Goal: Task Accomplishment & Management: Complete application form

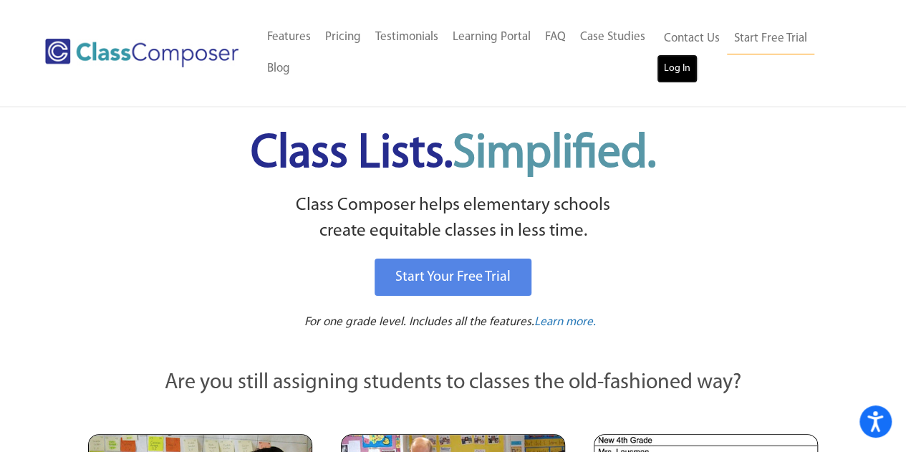
click at [665, 64] on link "Log In" at bounding box center [677, 68] width 41 height 29
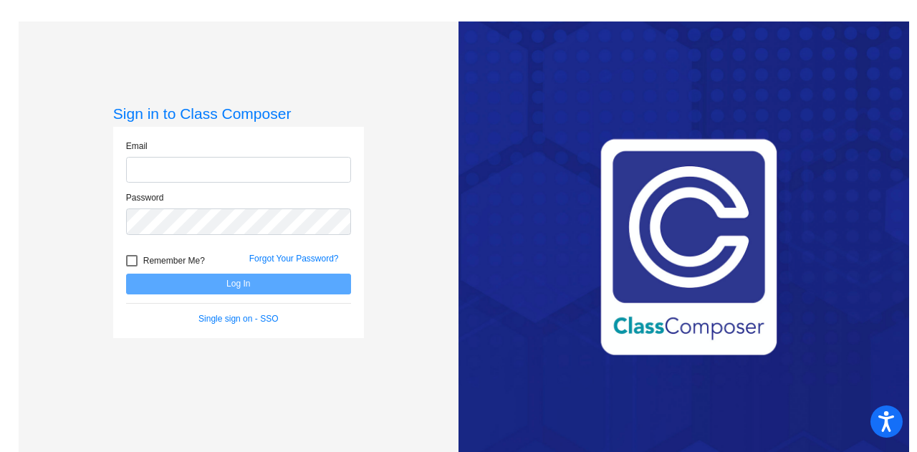
click at [277, 171] on input "email" at bounding box center [238, 170] width 225 height 27
type input "[PERSON_NAME][EMAIL_ADDRESS][PERSON_NAME][DOMAIN_NAME]"
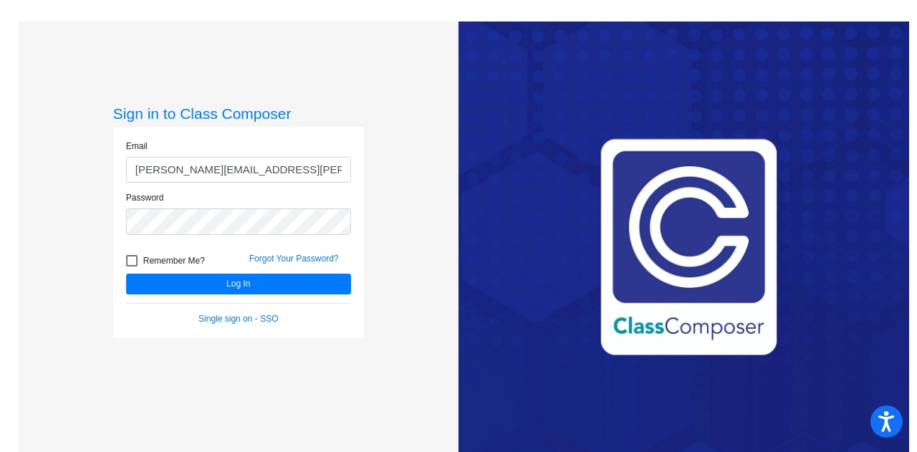
click at [127, 264] on div at bounding box center [131, 260] width 11 height 11
click at [131, 266] on input "Remember Me?" at bounding box center [131, 266] width 1 height 1
checkbox input "true"
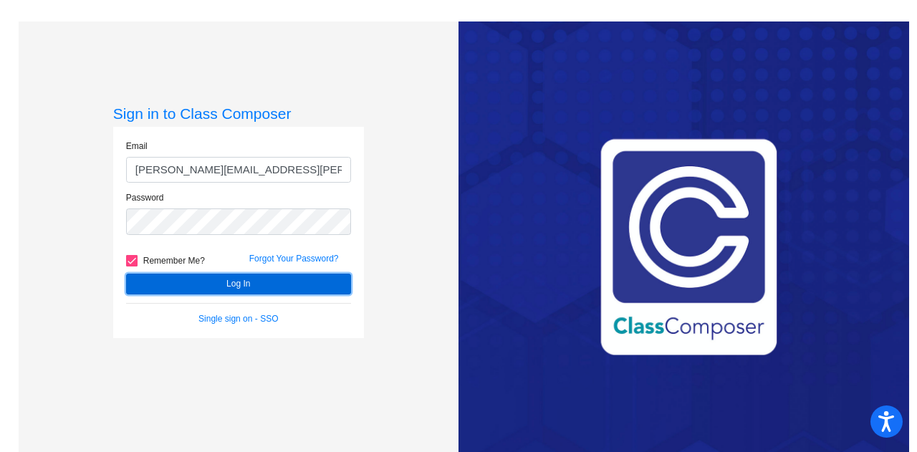
click at [188, 284] on button "Log In" at bounding box center [238, 284] width 225 height 21
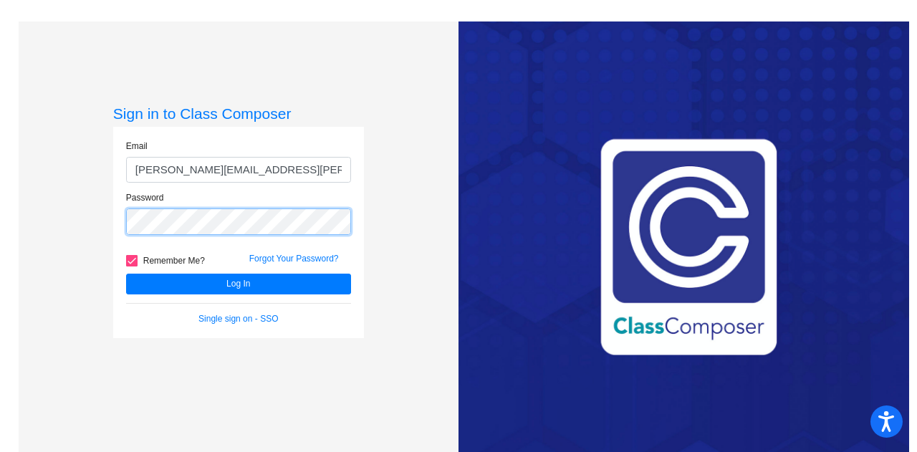
click at [122, 227] on div "Password" at bounding box center [238, 217] width 246 height 52
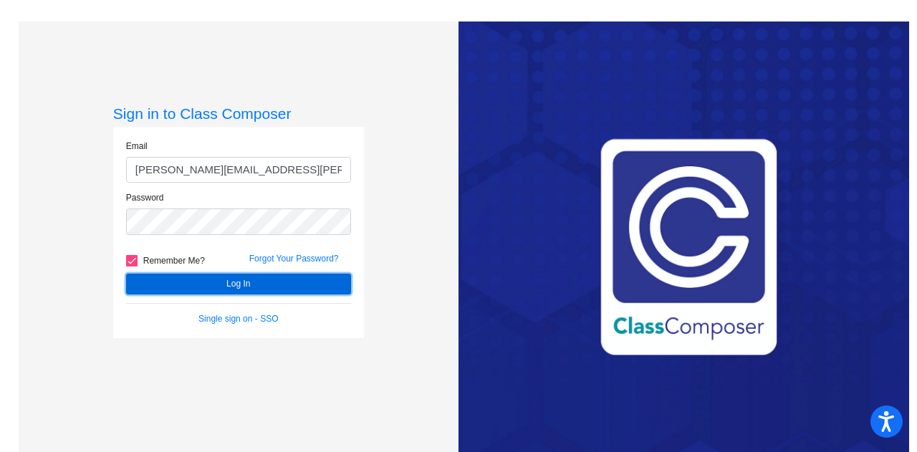
click at [225, 282] on button "Log In" at bounding box center [238, 284] width 225 height 21
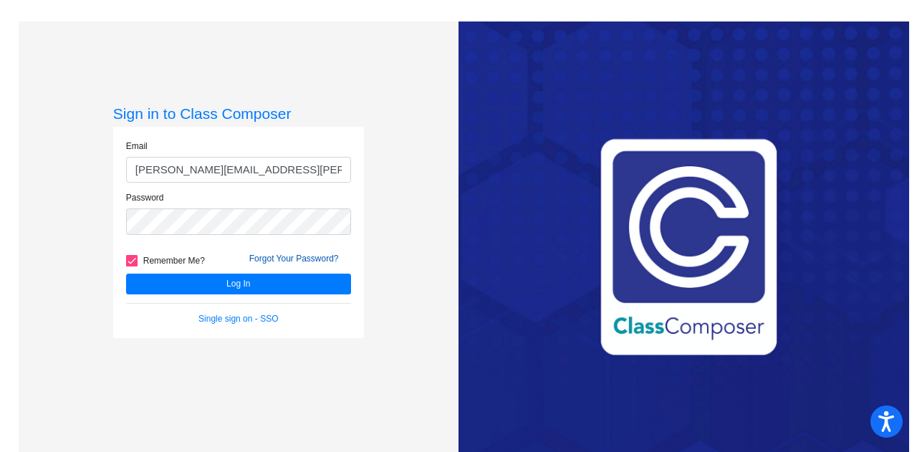
click at [287, 260] on link "Forgot Your Password?" at bounding box center [294, 259] width 90 height 10
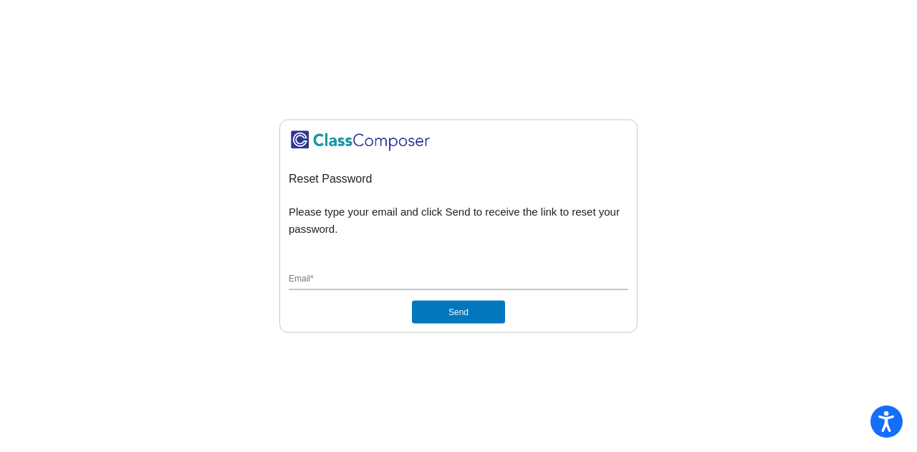
click at [315, 280] on input "Email *" at bounding box center [459, 280] width 340 height 13
type input "[PERSON_NAME][EMAIL_ADDRESS][PERSON_NAME][DOMAIN_NAME]"
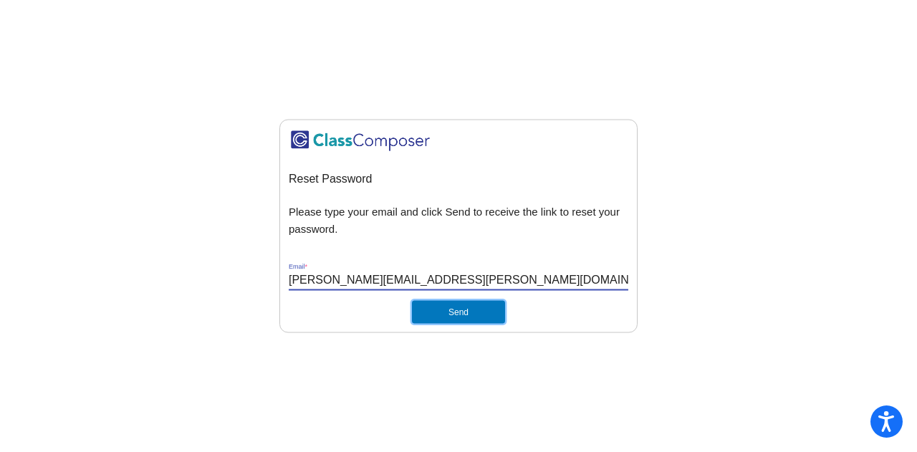
click at [451, 314] on button "Send" at bounding box center [458, 312] width 93 height 23
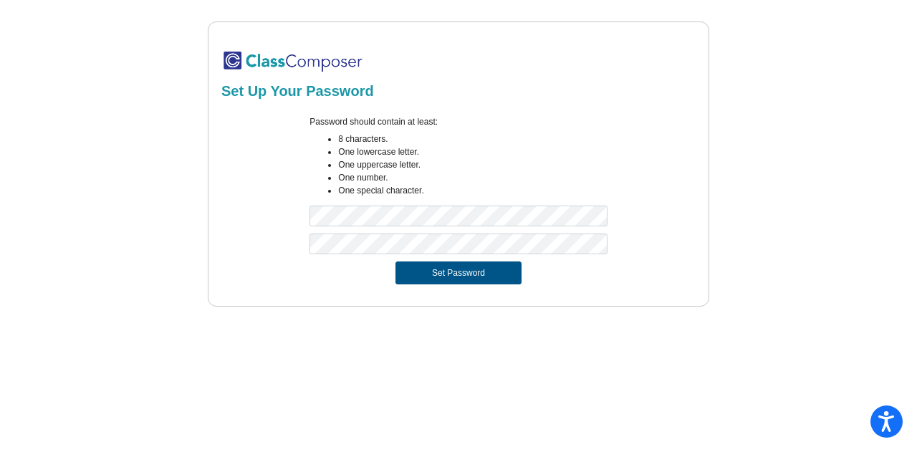
click at [439, 273] on button "Set Password" at bounding box center [458, 272] width 126 height 23
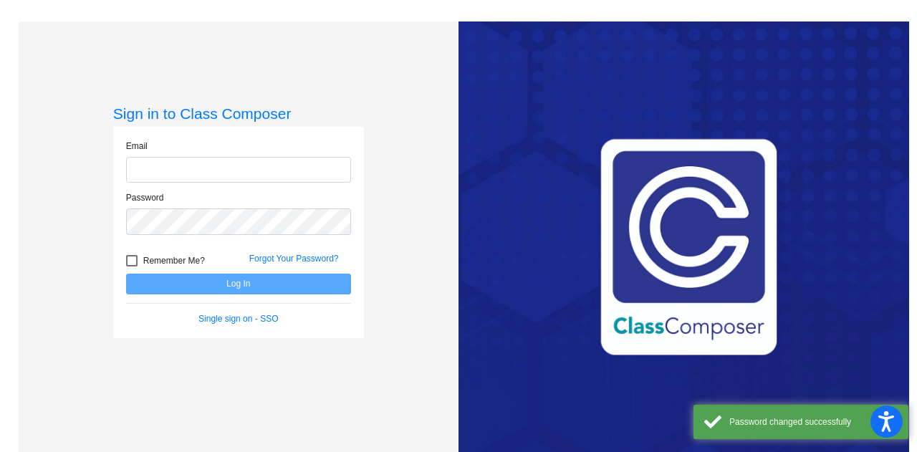
click at [209, 168] on input "email" at bounding box center [238, 170] width 225 height 27
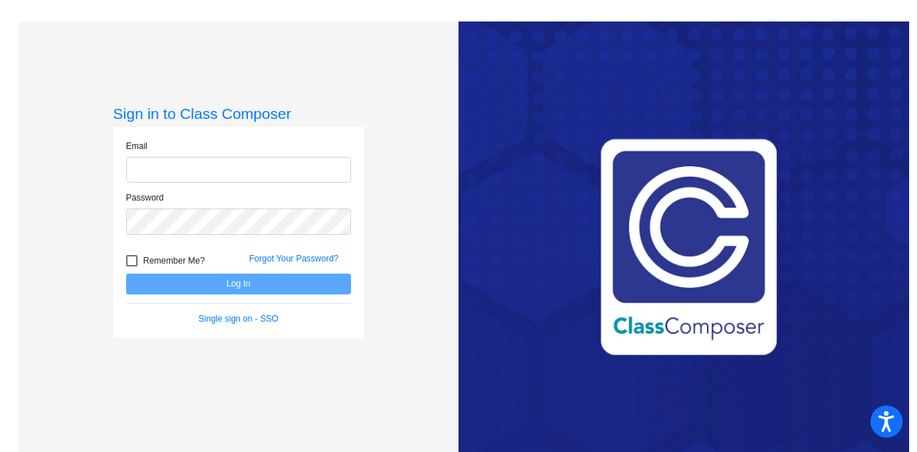
type input "[PERSON_NAME][EMAIL_ADDRESS][PERSON_NAME][DOMAIN_NAME]"
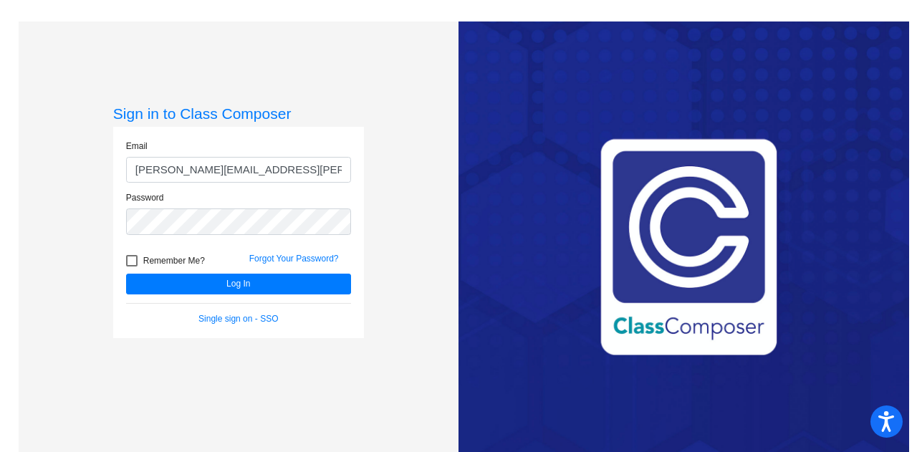
click at [126, 260] on div at bounding box center [131, 260] width 11 height 11
click at [131, 266] on input "Remember Me?" at bounding box center [131, 266] width 1 height 1
checkbox input "true"
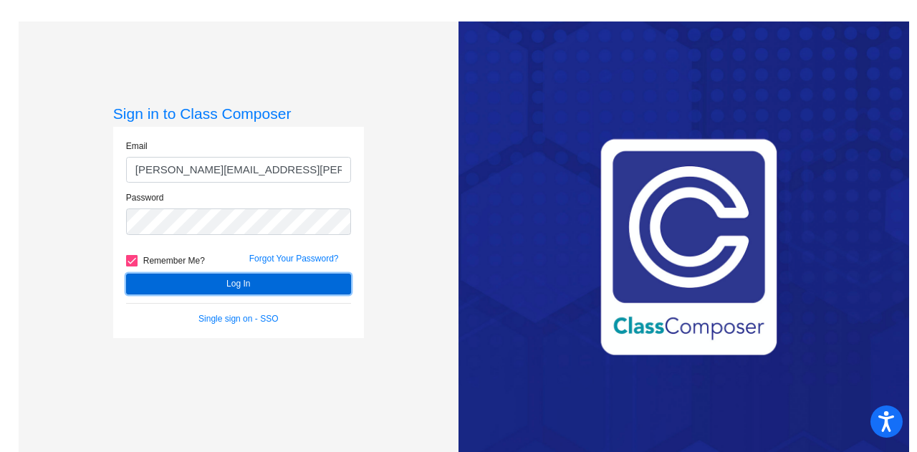
click at [230, 287] on button "Log In" at bounding box center [238, 284] width 225 height 21
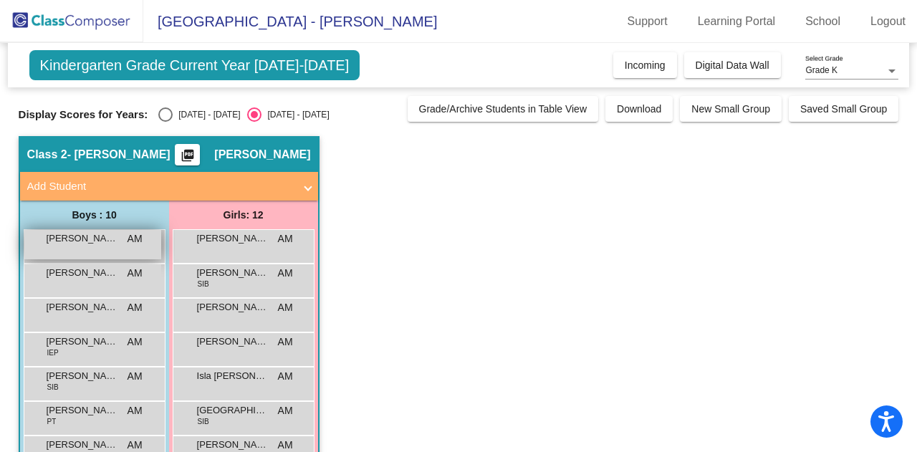
click at [84, 244] on span "[PERSON_NAME]" at bounding box center [83, 238] width 72 height 14
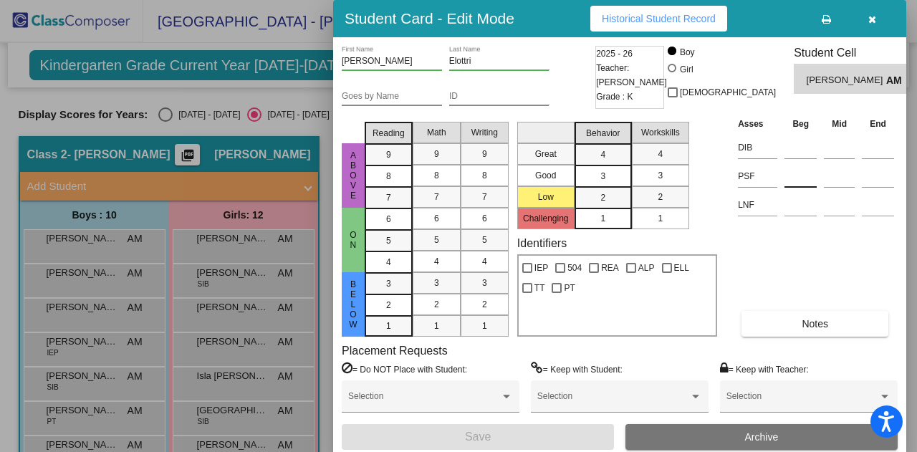
click at [797, 177] on input at bounding box center [800, 175] width 32 height 21
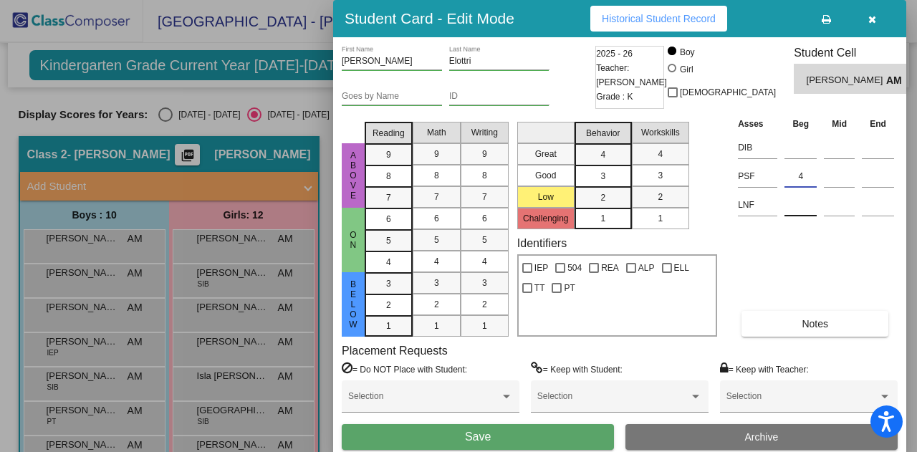
type input "4"
click at [799, 203] on input at bounding box center [800, 204] width 32 height 21
type input "4"
click at [526, 431] on button "Save" at bounding box center [478, 437] width 272 height 26
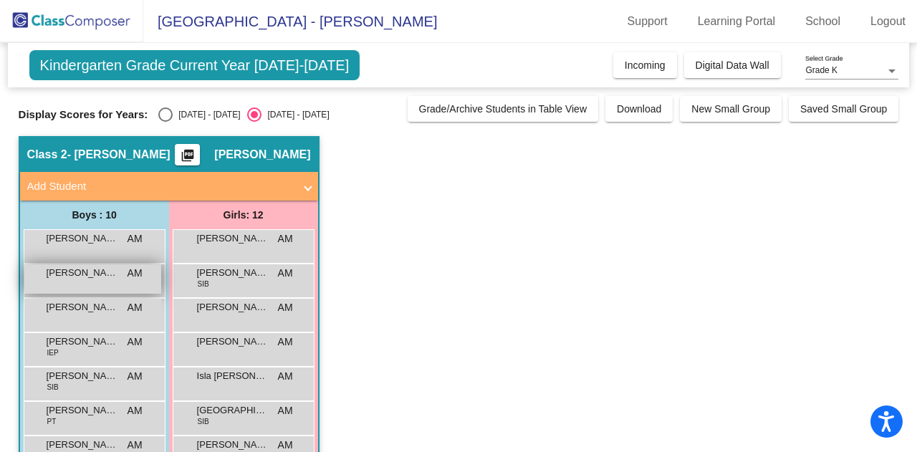
click at [85, 273] on span "[PERSON_NAME]" at bounding box center [83, 273] width 72 height 14
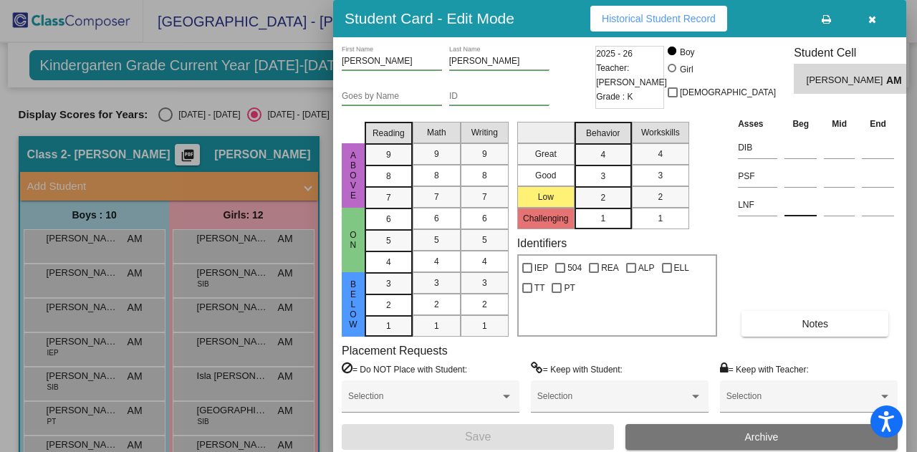
click at [795, 208] on input at bounding box center [800, 204] width 32 height 21
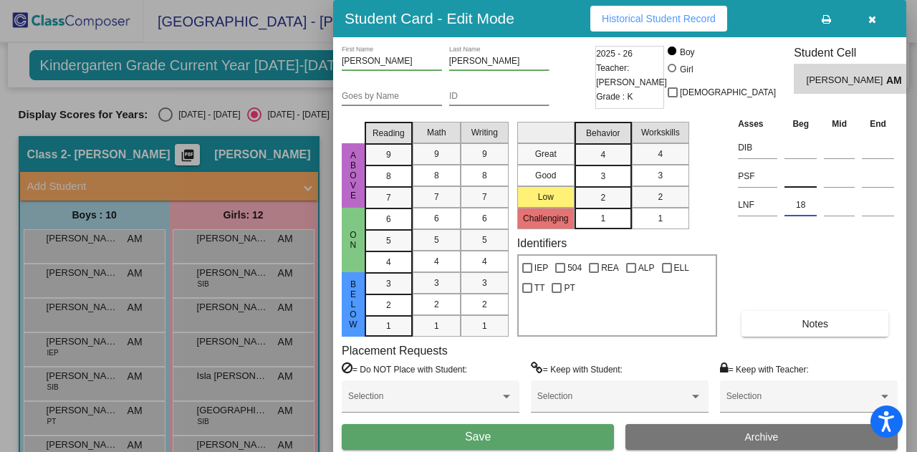
type input "18"
click at [797, 178] on input at bounding box center [800, 175] width 32 height 21
type input "0"
click at [485, 432] on span "Save" at bounding box center [478, 436] width 26 height 12
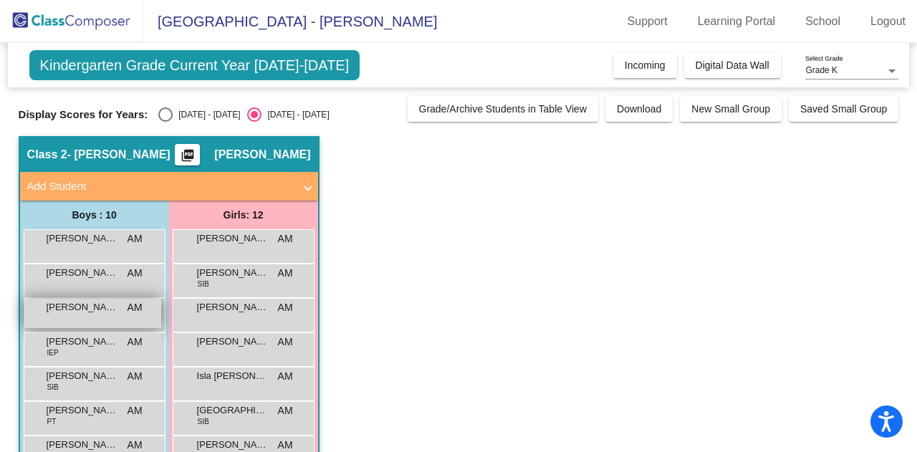
click at [80, 310] on span "[PERSON_NAME]" at bounding box center [83, 307] width 72 height 14
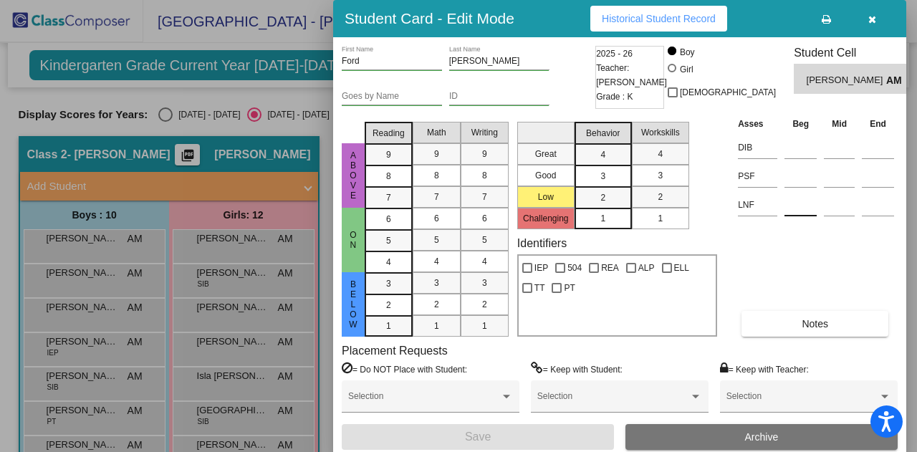
click at [794, 207] on input at bounding box center [800, 204] width 32 height 21
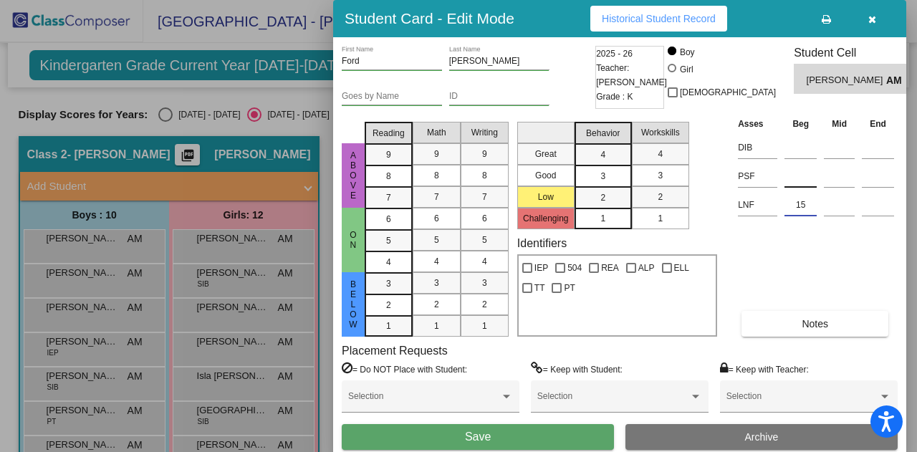
type input "15"
click at [794, 180] on input at bounding box center [800, 175] width 32 height 21
type input "2"
click at [476, 438] on span "Save" at bounding box center [478, 436] width 26 height 12
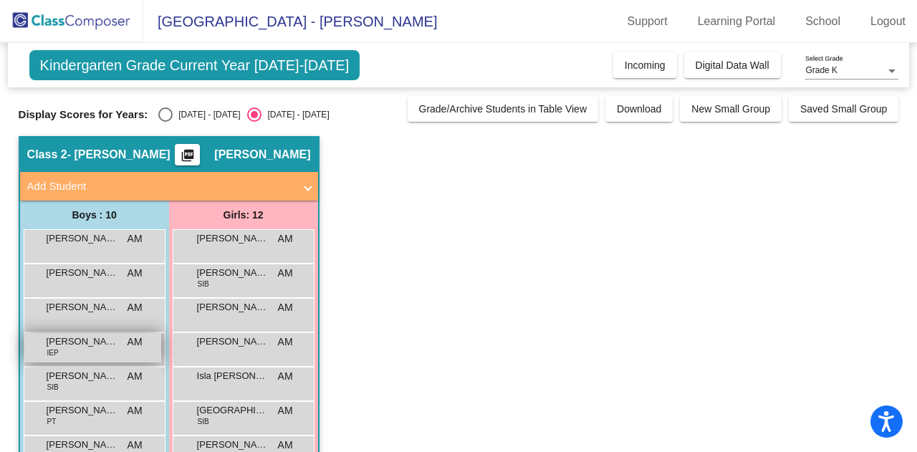
click at [77, 347] on span "[PERSON_NAME]" at bounding box center [83, 342] width 72 height 14
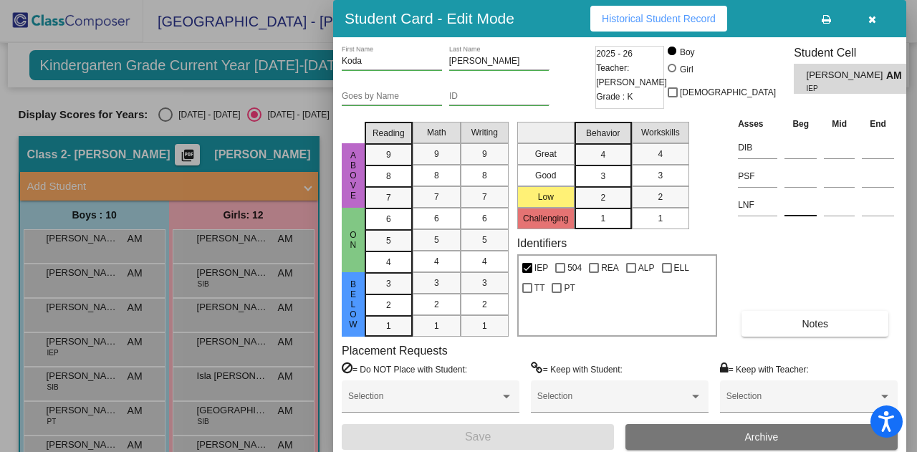
click at [797, 202] on input at bounding box center [800, 204] width 32 height 21
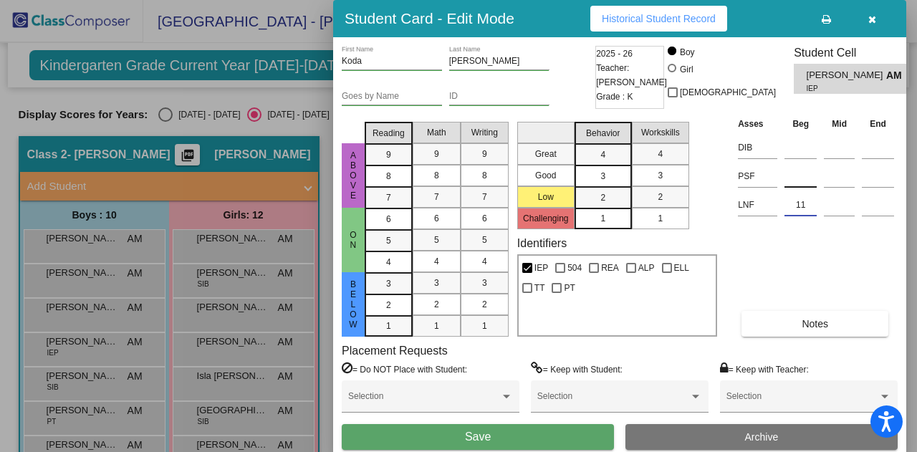
type input "11"
click at [798, 178] on input at bounding box center [800, 175] width 32 height 21
type input "0"
click at [463, 438] on button "Save" at bounding box center [478, 437] width 272 height 26
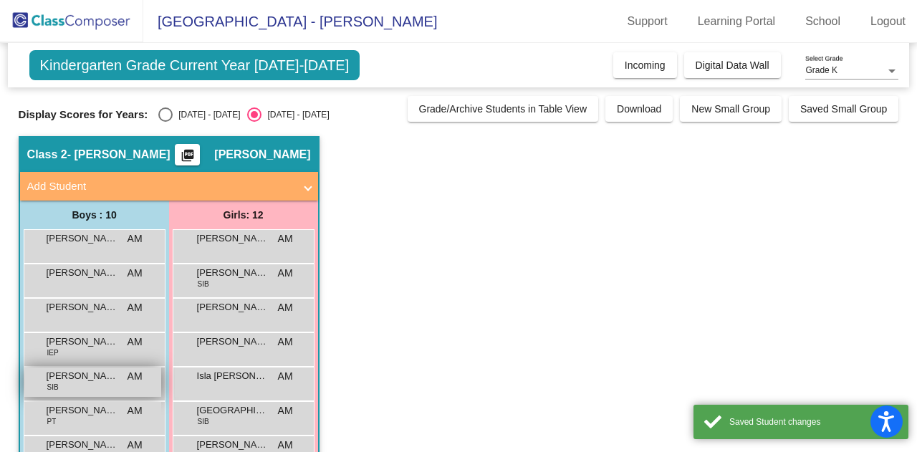
click at [69, 379] on span "[PERSON_NAME]" at bounding box center [83, 376] width 72 height 14
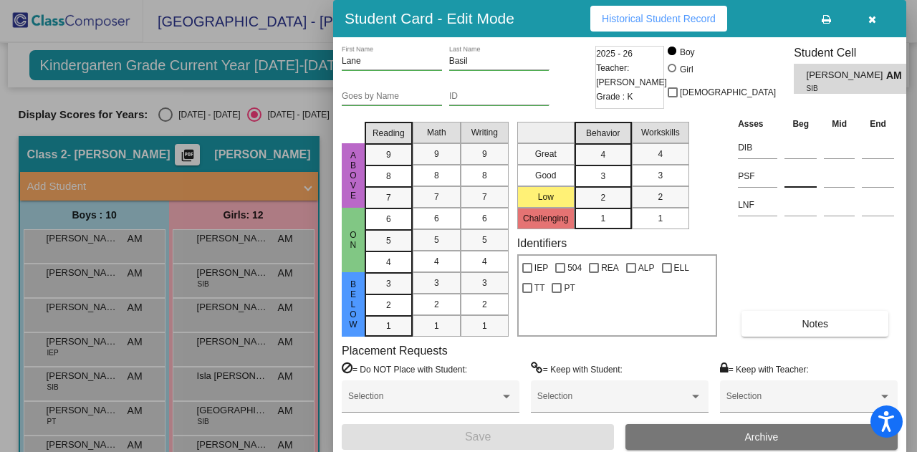
click at [792, 183] on input at bounding box center [800, 175] width 32 height 21
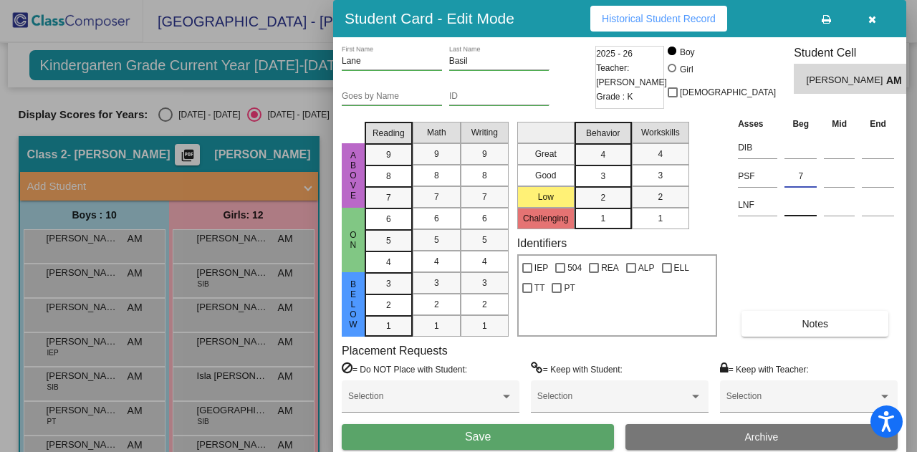
type input "7"
click at [794, 208] on input at bounding box center [800, 204] width 32 height 21
type input "12"
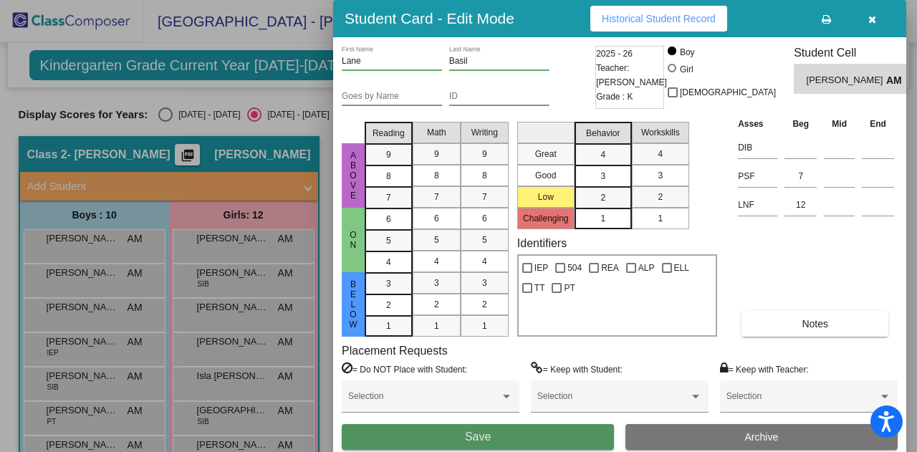
click at [472, 442] on span "Save" at bounding box center [478, 436] width 26 height 12
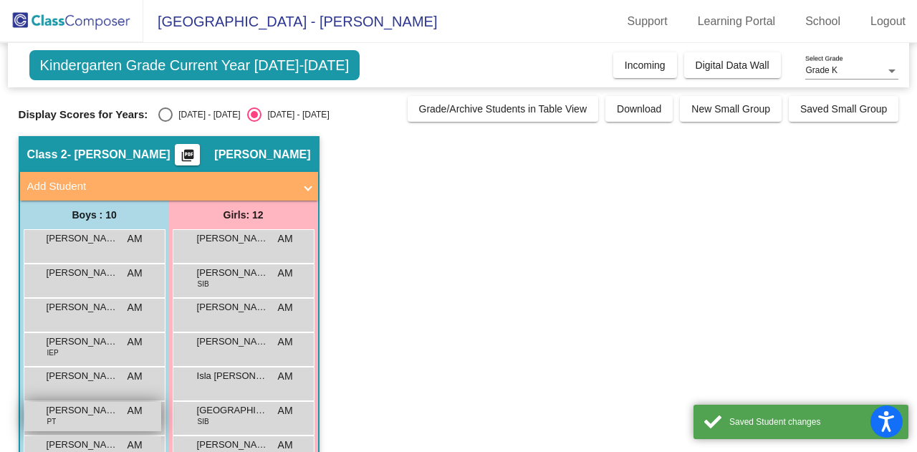
click at [74, 420] on div "[PERSON_NAME] PT AM lock do_not_disturb_alt" at bounding box center [92, 416] width 137 height 29
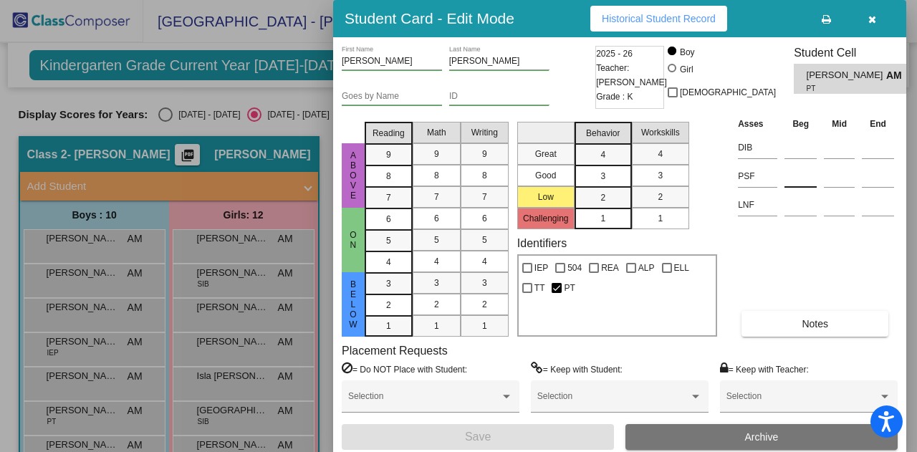
click at [792, 175] on input at bounding box center [800, 175] width 32 height 21
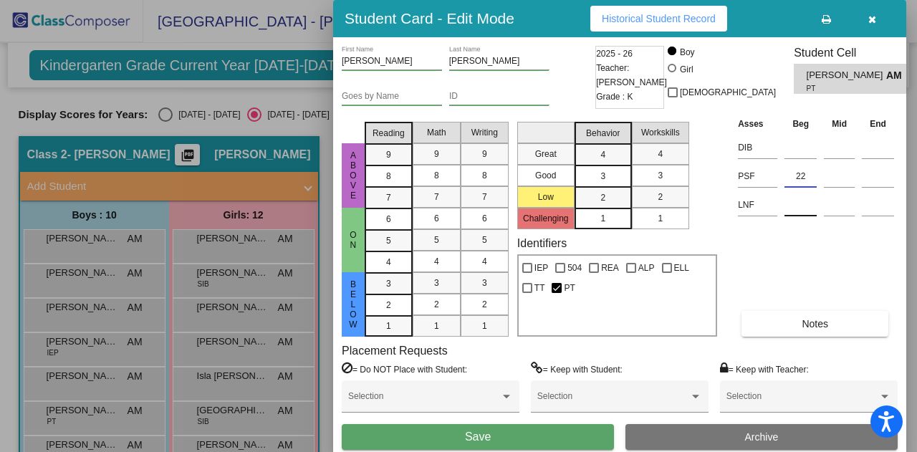
type input "22"
click at [797, 213] on input at bounding box center [800, 204] width 32 height 21
type input "55"
click at [486, 436] on span "Save" at bounding box center [478, 436] width 26 height 12
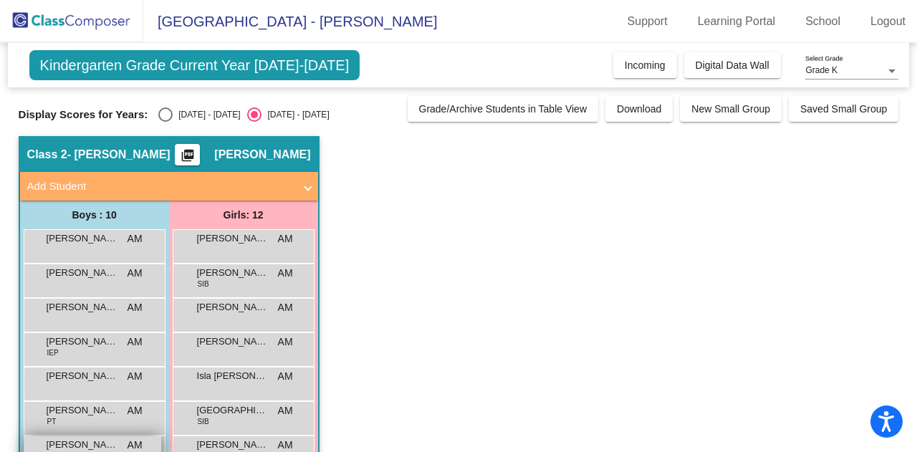
click at [97, 446] on span "[PERSON_NAME]" at bounding box center [83, 445] width 72 height 14
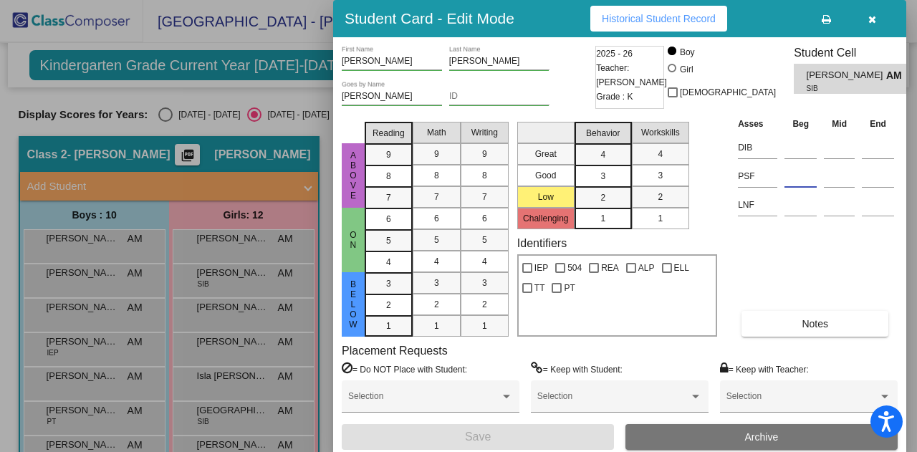
click at [796, 181] on input at bounding box center [800, 175] width 32 height 21
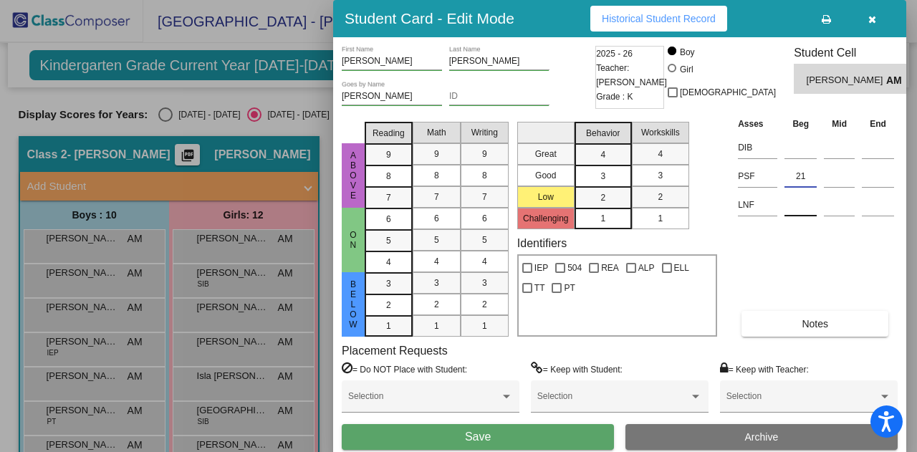
type input "21"
click at [798, 211] on input at bounding box center [800, 204] width 32 height 21
type input "35"
click at [496, 440] on button "Save" at bounding box center [478, 437] width 272 height 26
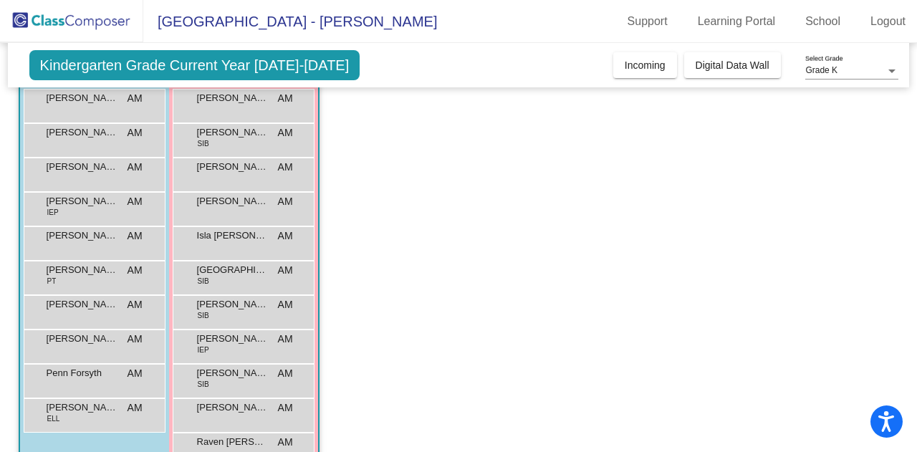
scroll to position [155, 0]
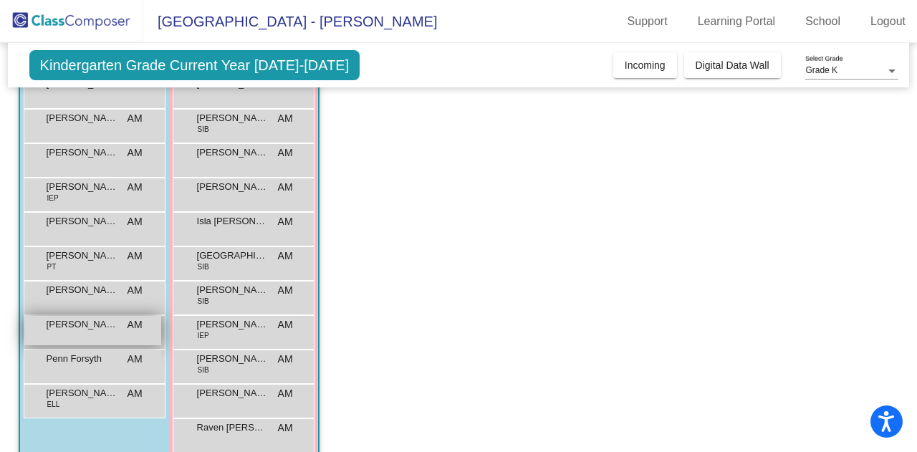
click at [90, 324] on span "[PERSON_NAME]" at bounding box center [83, 324] width 72 height 14
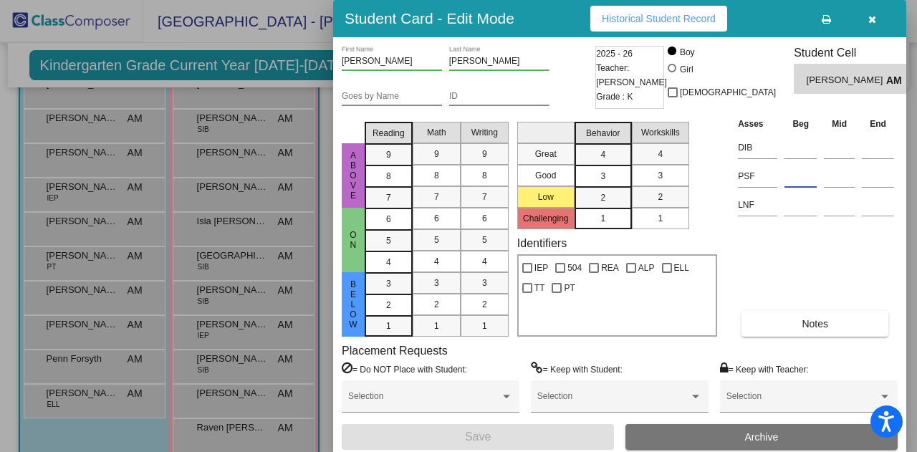
click at [794, 181] on input at bounding box center [800, 175] width 32 height 21
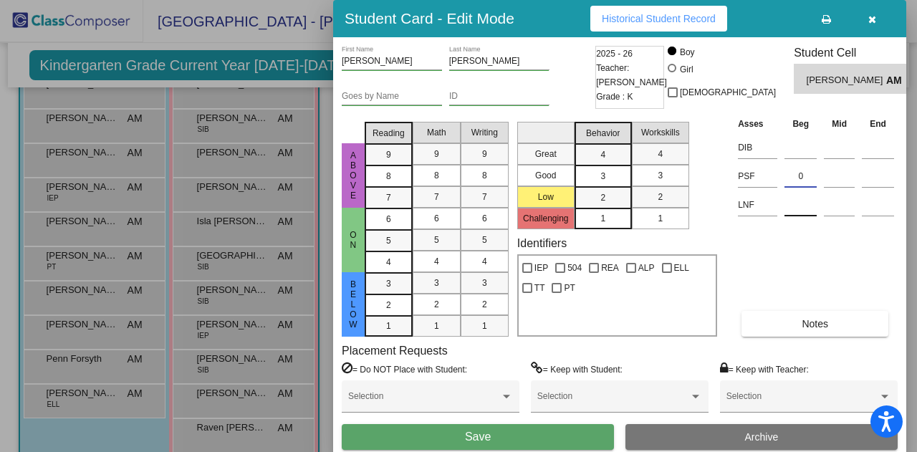
type input "0"
click at [792, 211] on input at bounding box center [800, 204] width 32 height 21
type input "5"
click at [483, 430] on button "Save" at bounding box center [478, 437] width 272 height 26
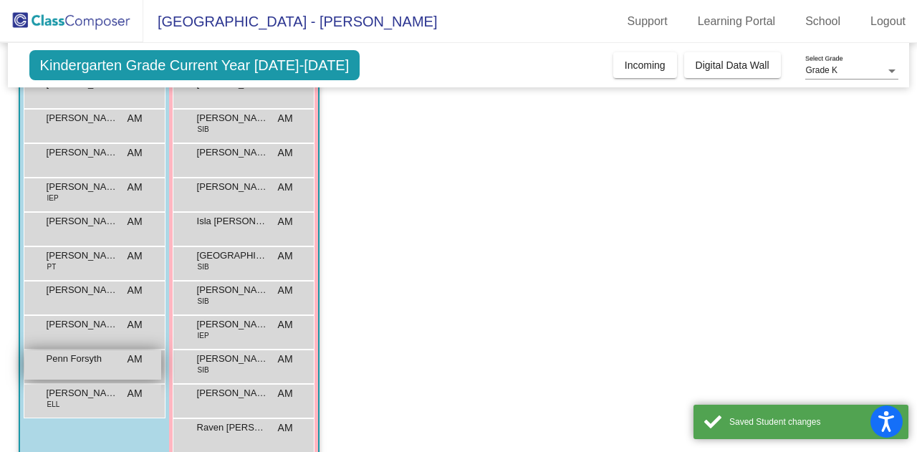
click at [69, 363] on span "Penn Forsyth" at bounding box center [83, 359] width 72 height 14
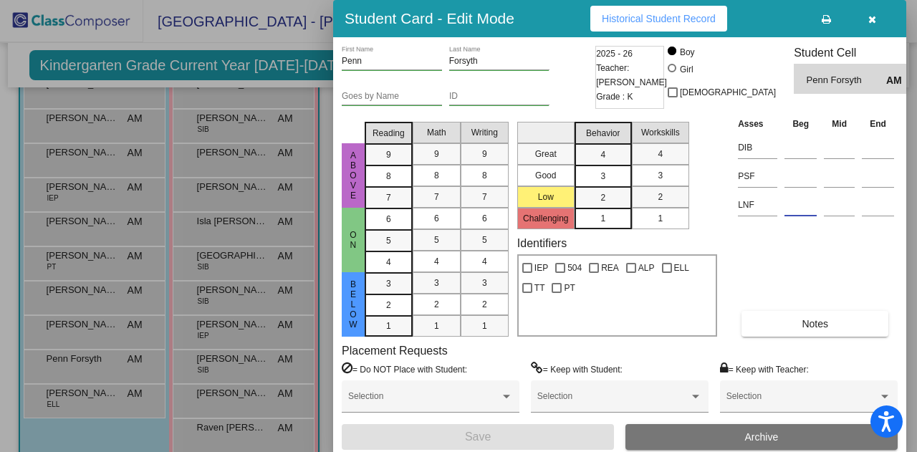
click at [801, 204] on input at bounding box center [800, 204] width 32 height 21
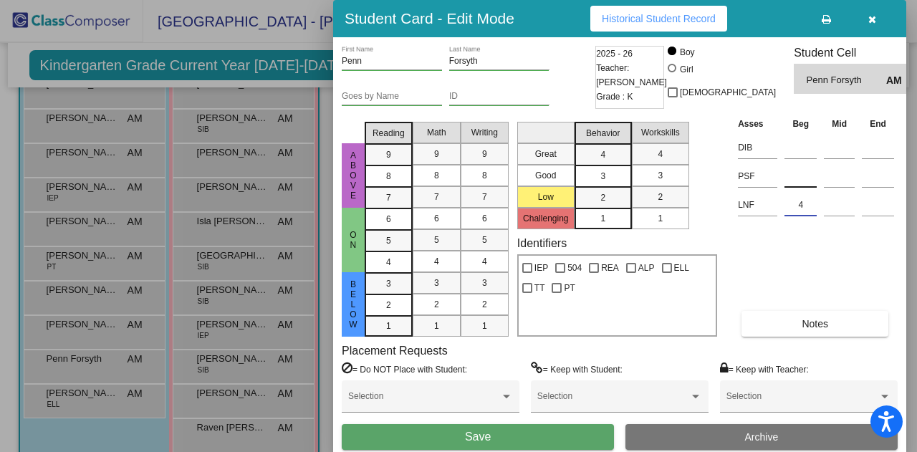
type input "4"
click at [793, 178] on input at bounding box center [800, 175] width 32 height 21
type input "3"
click at [494, 438] on button "Save" at bounding box center [478, 437] width 272 height 26
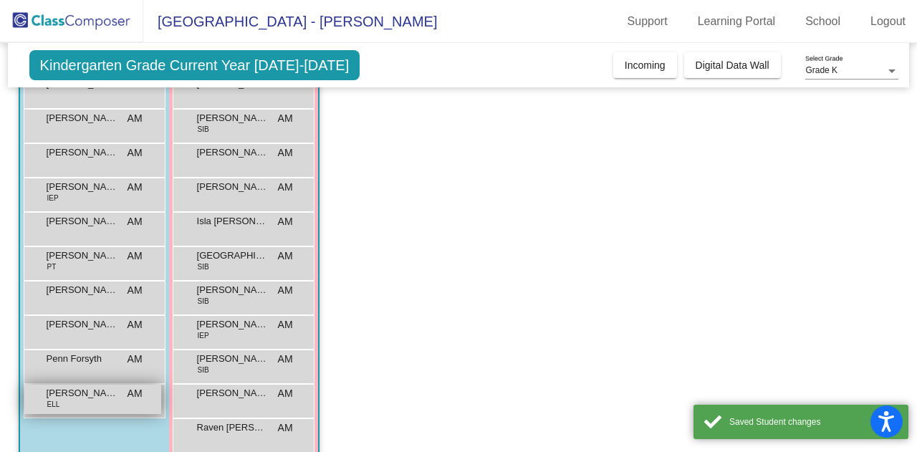
click at [79, 393] on span "[PERSON_NAME]" at bounding box center [83, 393] width 72 height 14
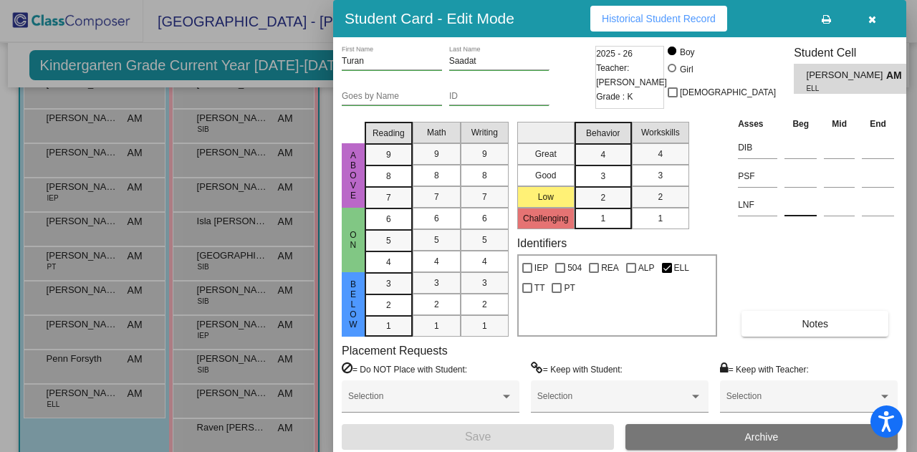
click at [792, 207] on input at bounding box center [800, 204] width 32 height 21
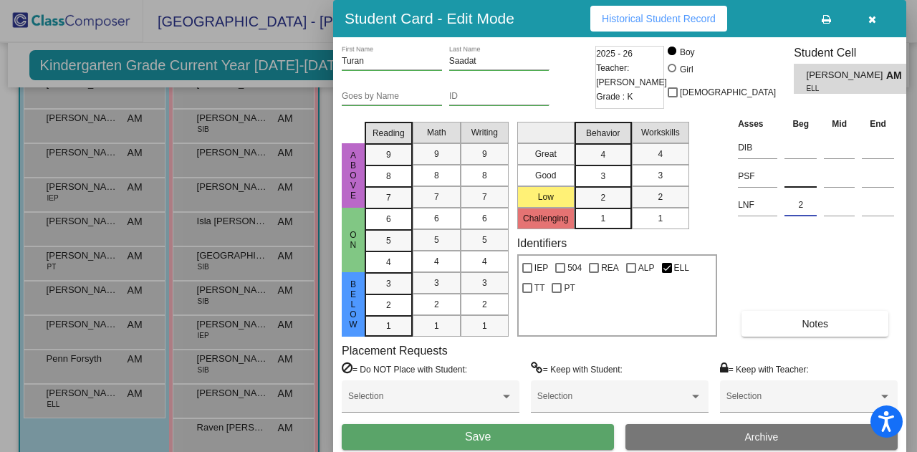
type input "2"
click at [794, 182] on input at bounding box center [800, 175] width 32 height 21
type input "0"
click at [503, 435] on button "Save" at bounding box center [478, 437] width 272 height 26
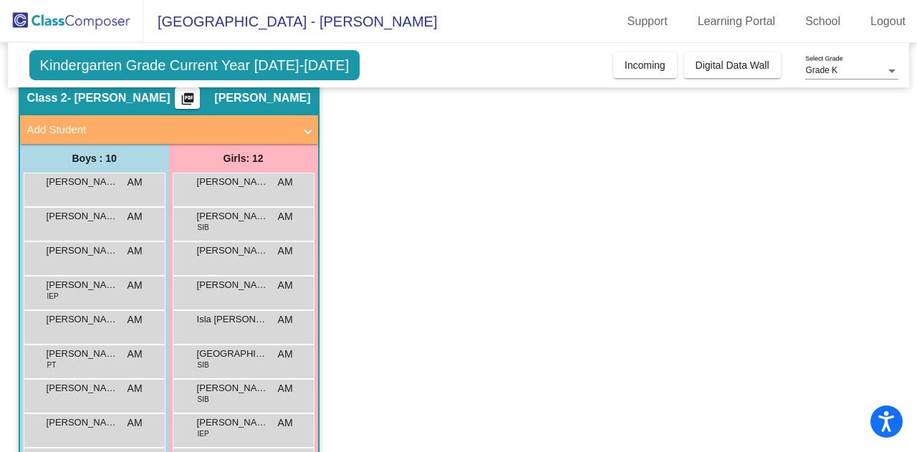
scroll to position [54, 0]
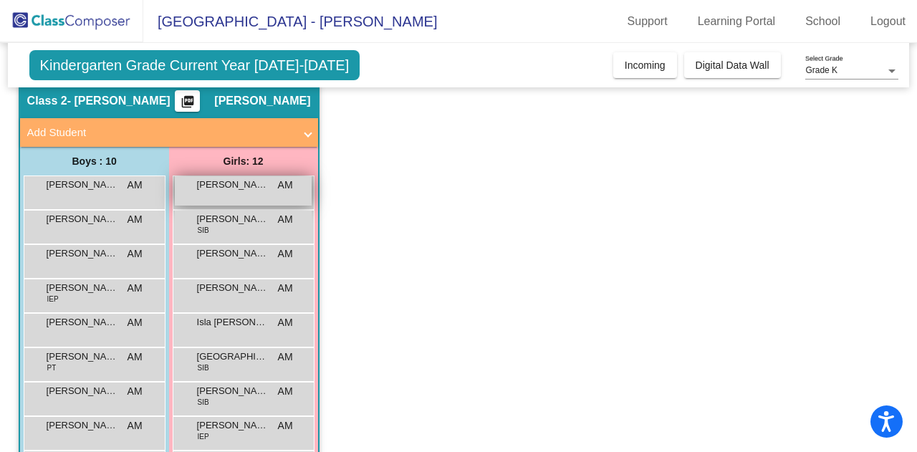
click at [228, 192] on div "[PERSON_NAME] AM lock do_not_disturb_alt" at bounding box center [243, 190] width 137 height 29
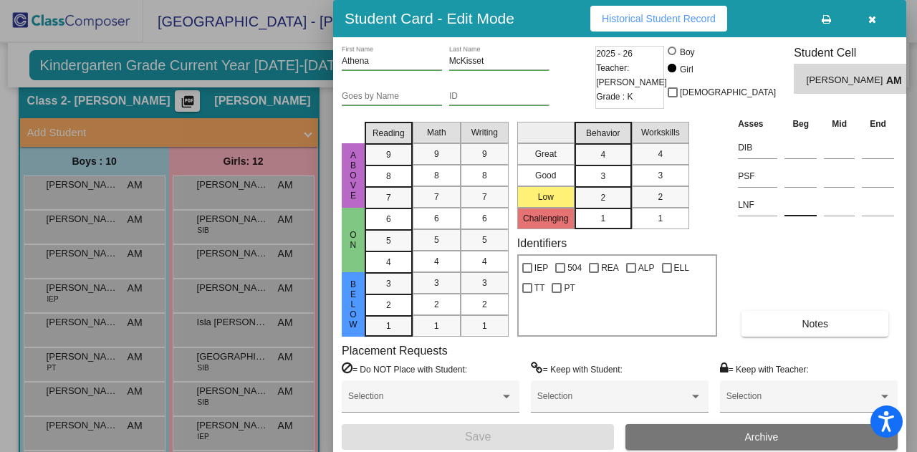
click at [792, 210] on input at bounding box center [800, 204] width 32 height 21
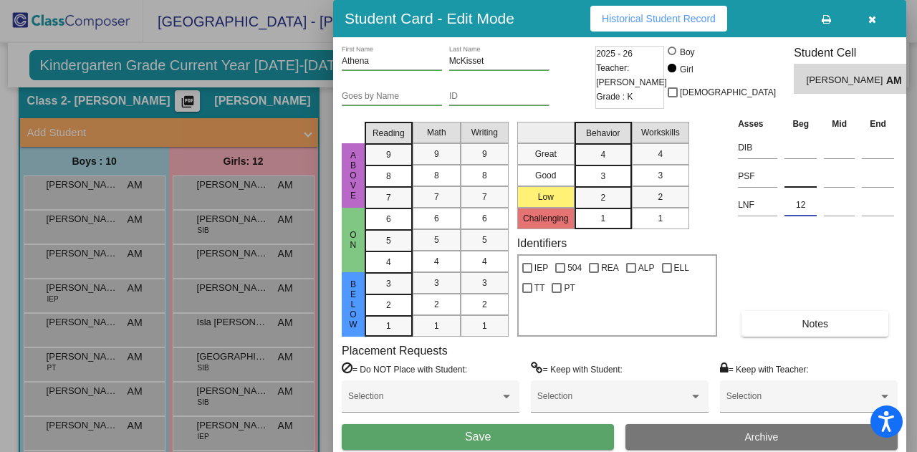
type input "12"
click at [795, 175] on input at bounding box center [800, 175] width 32 height 21
type input "0"
click at [483, 433] on span "Save" at bounding box center [478, 436] width 26 height 12
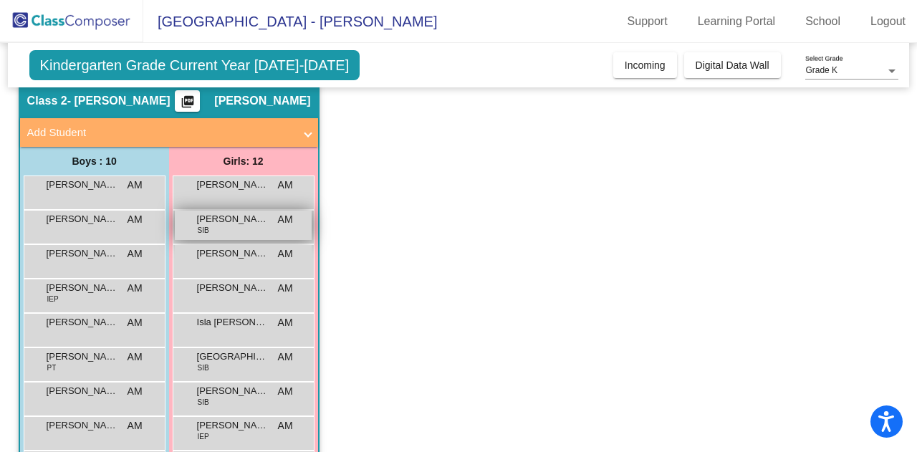
click at [228, 225] on span "[PERSON_NAME]" at bounding box center [233, 219] width 72 height 14
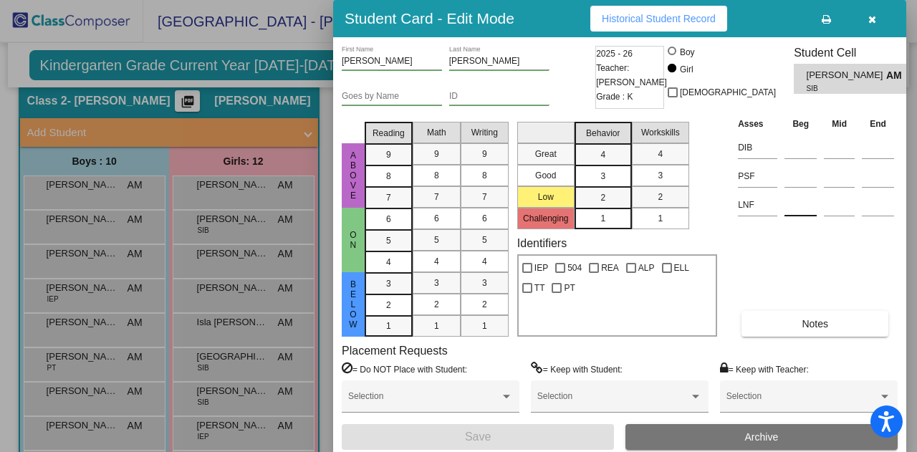
click at [802, 210] on input at bounding box center [800, 204] width 32 height 21
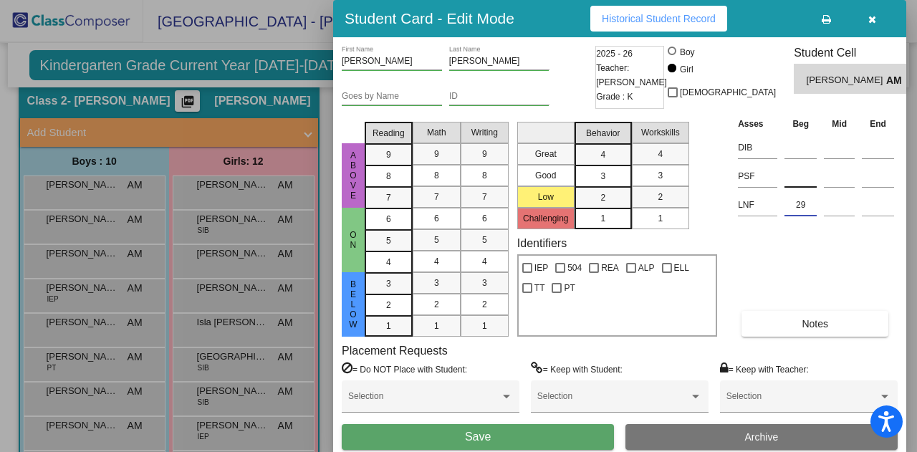
type input "29"
click at [797, 176] on input at bounding box center [800, 175] width 32 height 21
type input "3"
click at [472, 431] on span "Save" at bounding box center [478, 436] width 26 height 12
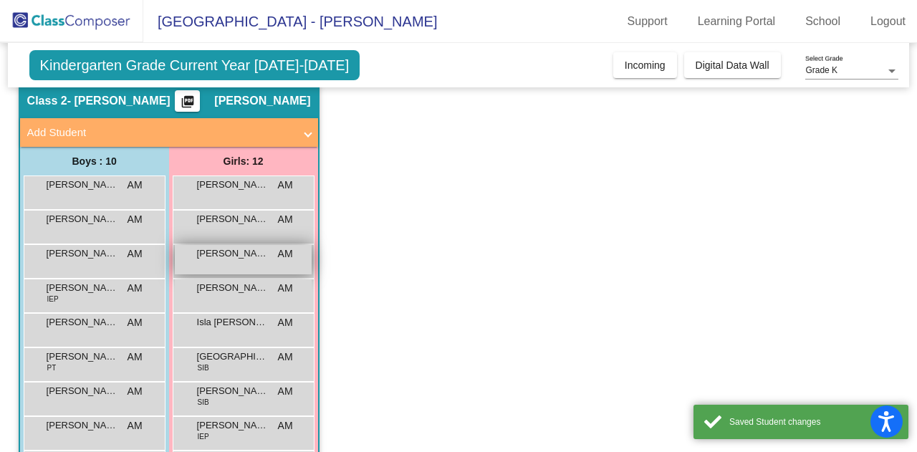
click at [226, 253] on span "[PERSON_NAME]" at bounding box center [233, 253] width 72 height 14
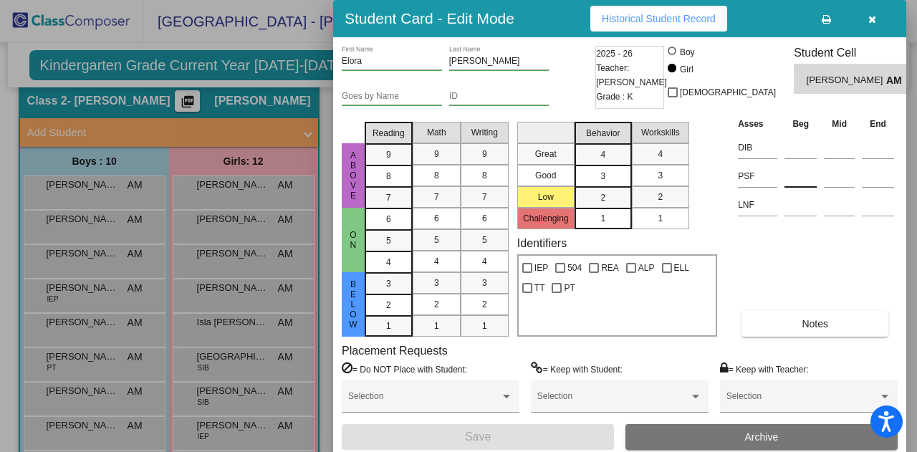
click at [791, 182] on input at bounding box center [800, 175] width 32 height 21
click at [792, 203] on input at bounding box center [800, 204] width 32 height 21
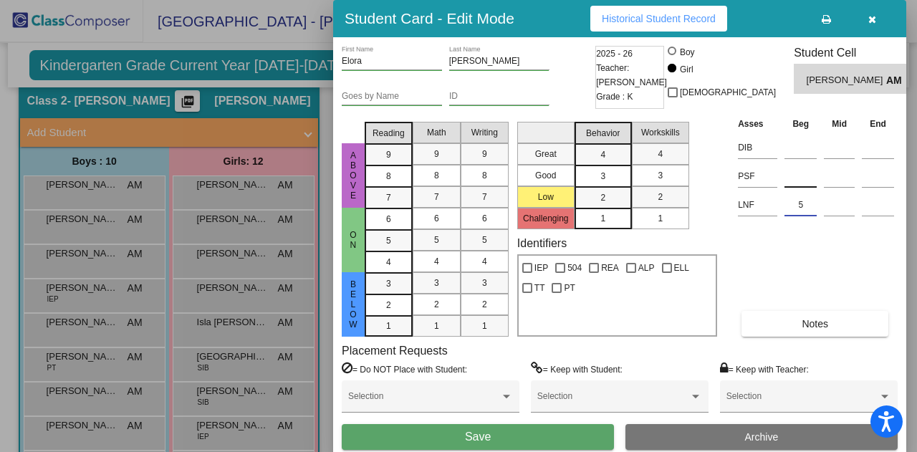
type input "5"
click at [795, 179] on input at bounding box center [800, 175] width 32 height 21
type input "0"
click at [483, 436] on span "Save" at bounding box center [478, 436] width 26 height 12
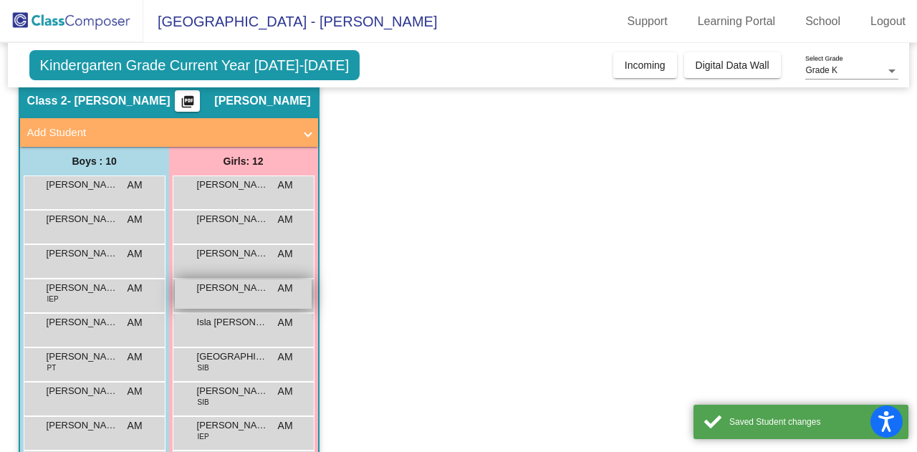
click at [228, 292] on span "[PERSON_NAME]" at bounding box center [233, 288] width 72 height 14
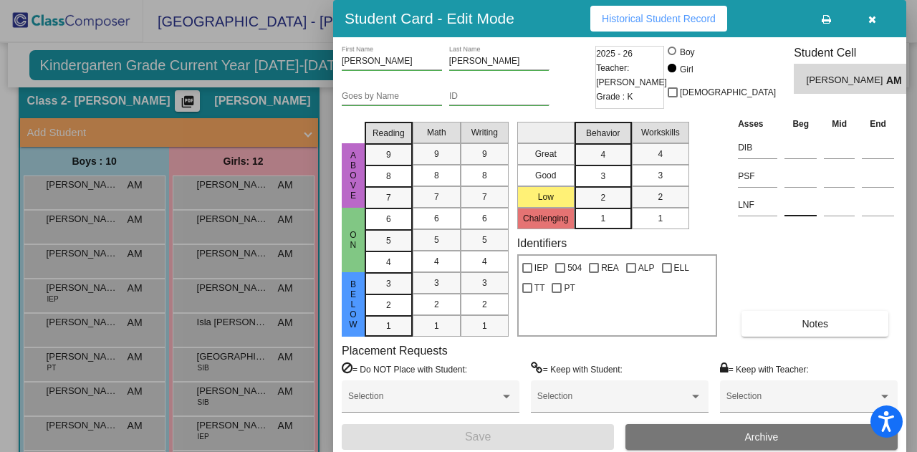
click at [795, 204] on input at bounding box center [800, 204] width 32 height 21
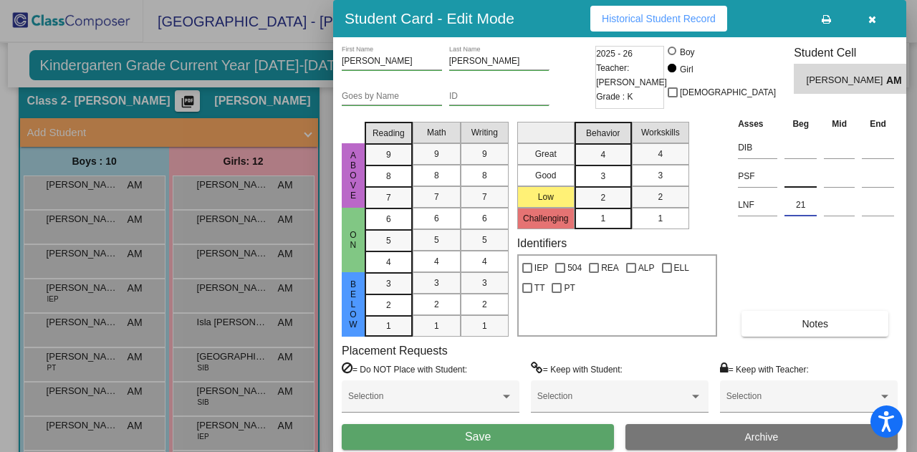
type input "21"
click at [797, 178] on input at bounding box center [800, 175] width 32 height 21
type input "13"
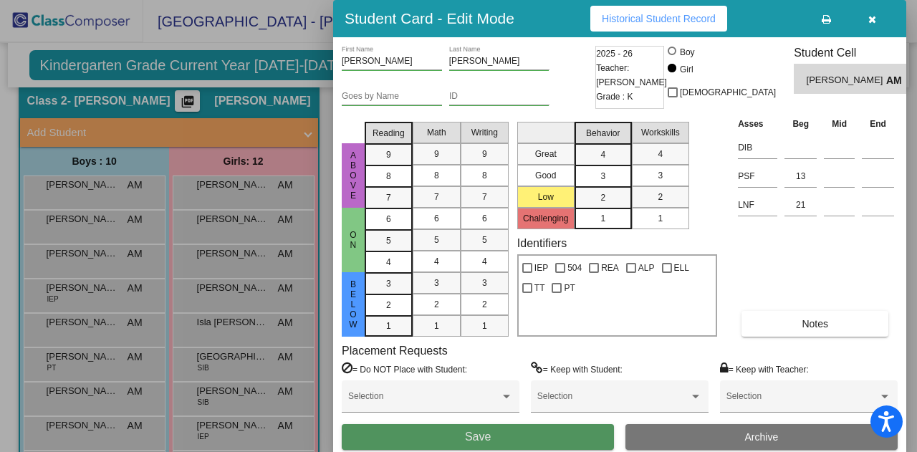
click at [483, 435] on span "Save" at bounding box center [478, 436] width 26 height 12
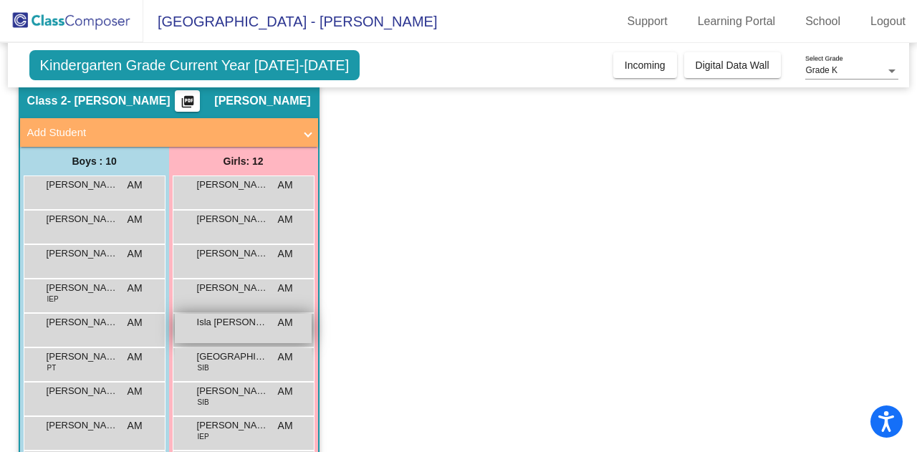
click at [235, 325] on span "Isla [PERSON_NAME]" at bounding box center [233, 322] width 72 height 14
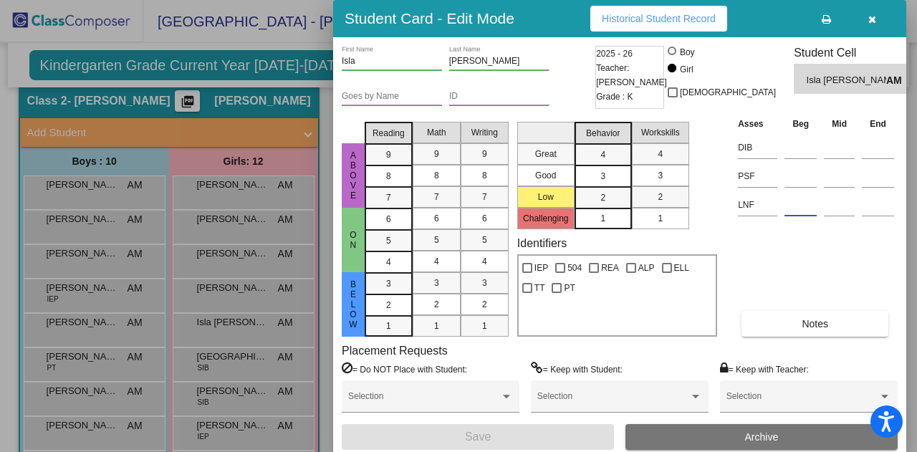
click at [795, 208] on input at bounding box center [800, 204] width 32 height 21
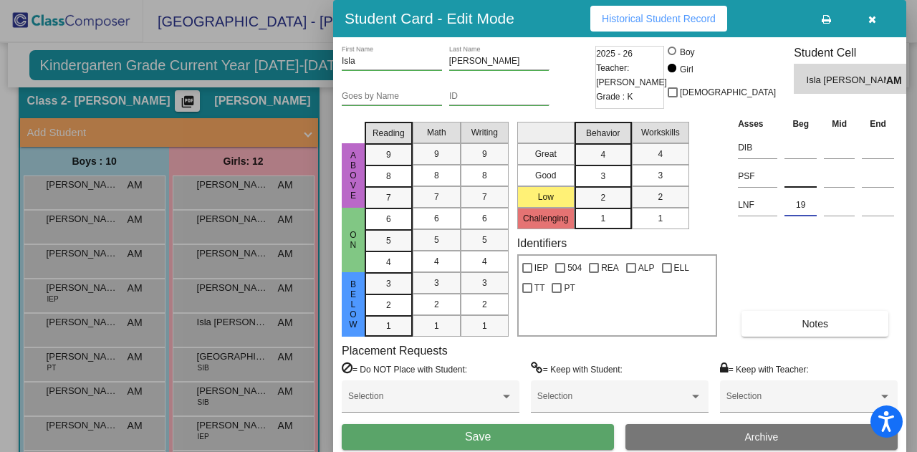
type input "19"
click at [794, 175] on input at bounding box center [800, 175] width 32 height 21
type input "2"
click at [506, 436] on button "Save" at bounding box center [478, 437] width 272 height 26
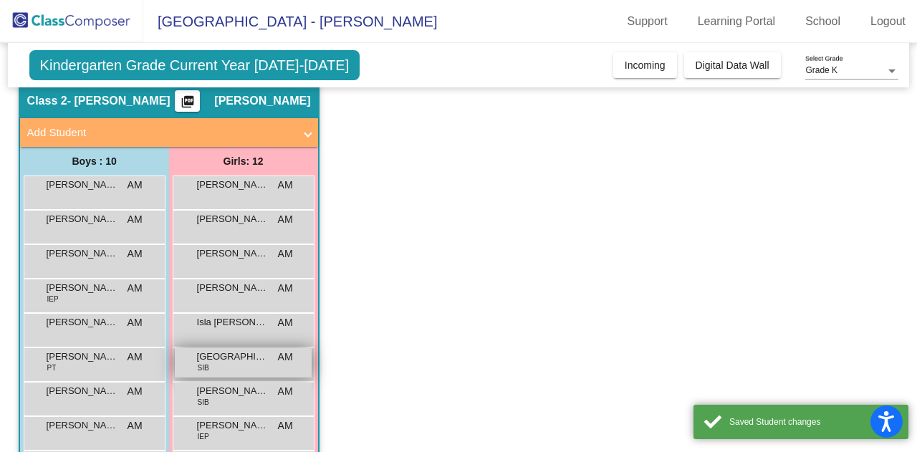
click at [216, 369] on div "Isla Niesent SIB AM lock do_not_disturb_alt" at bounding box center [243, 362] width 137 height 29
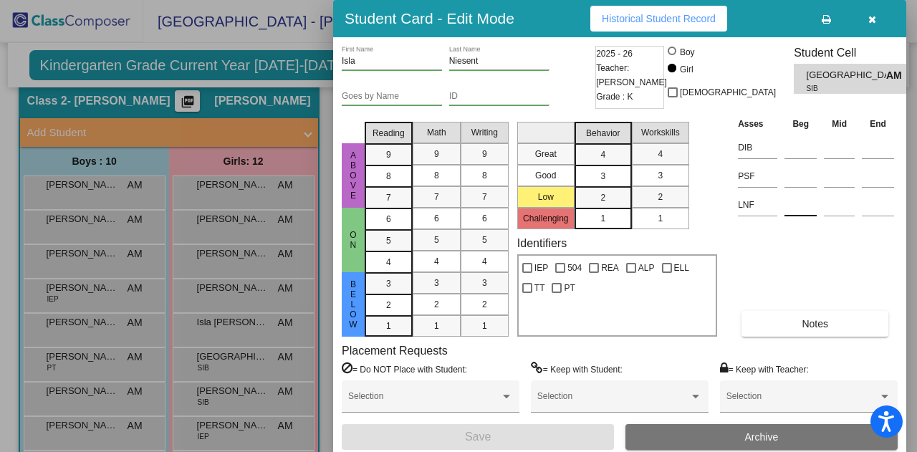
click at [795, 205] on input at bounding box center [800, 204] width 32 height 21
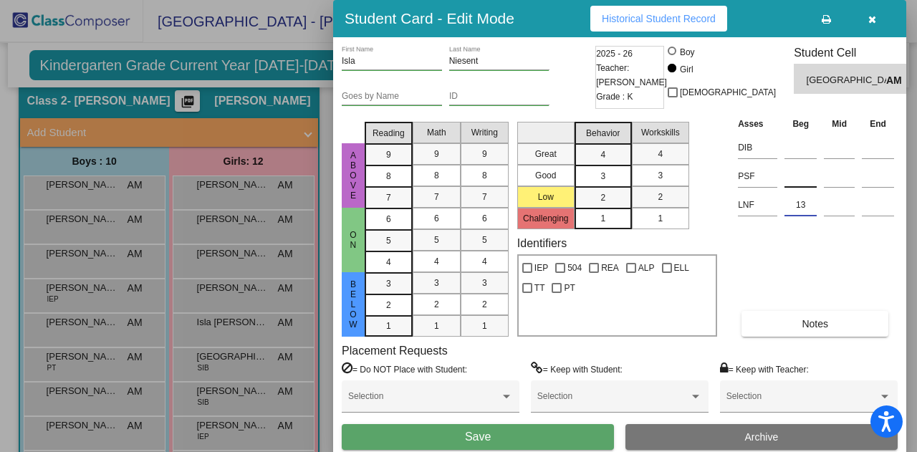
type input "13"
click at [798, 182] on input at bounding box center [800, 175] width 32 height 21
type input "5"
click at [465, 438] on span "Save" at bounding box center [478, 436] width 26 height 12
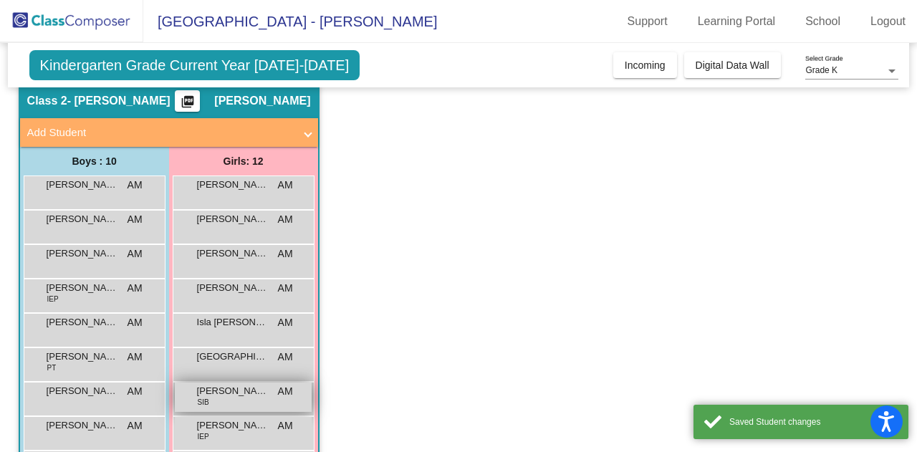
click at [218, 395] on span "[PERSON_NAME]" at bounding box center [233, 391] width 72 height 14
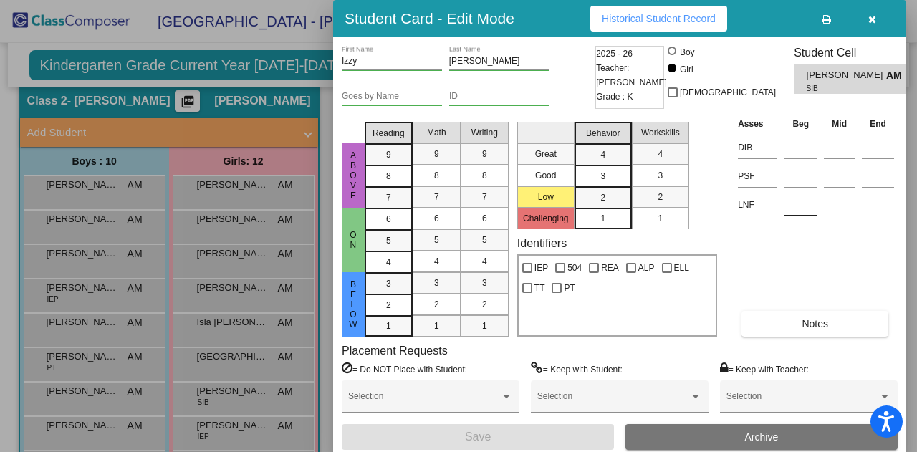
click at [798, 208] on input at bounding box center [800, 204] width 32 height 21
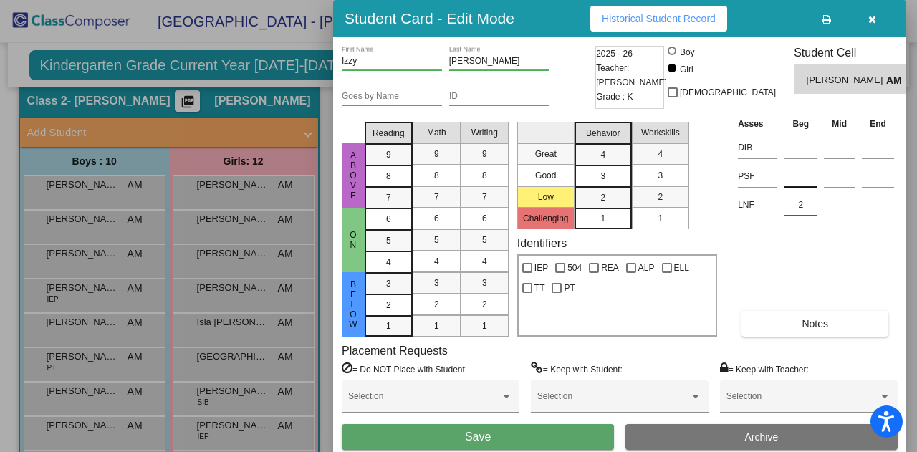
type input "2"
click at [797, 175] on input at bounding box center [800, 175] width 32 height 21
type input "8"
click at [482, 438] on span "Save" at bounding box center [478, 436] width 26 height 12
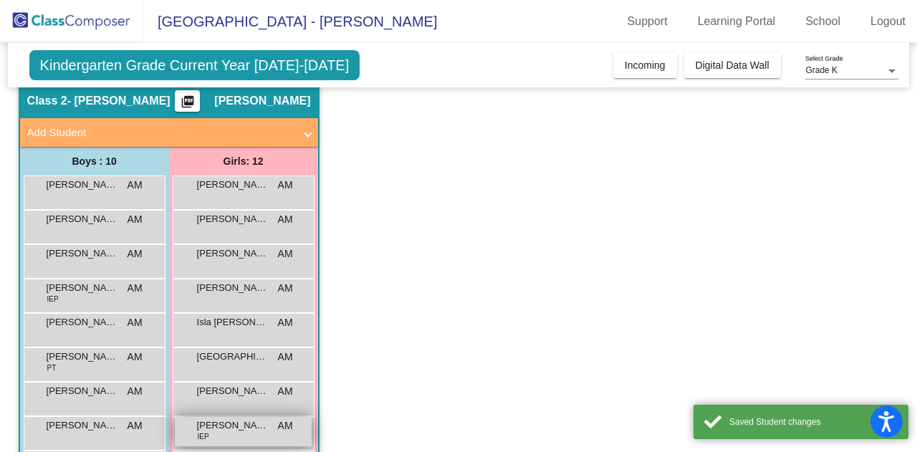
click at [230, 433] on div "[PERSON_NAME] IEP AM lock do_not_disturb_alt" at bounding box center [243, 431] width 137 height 29
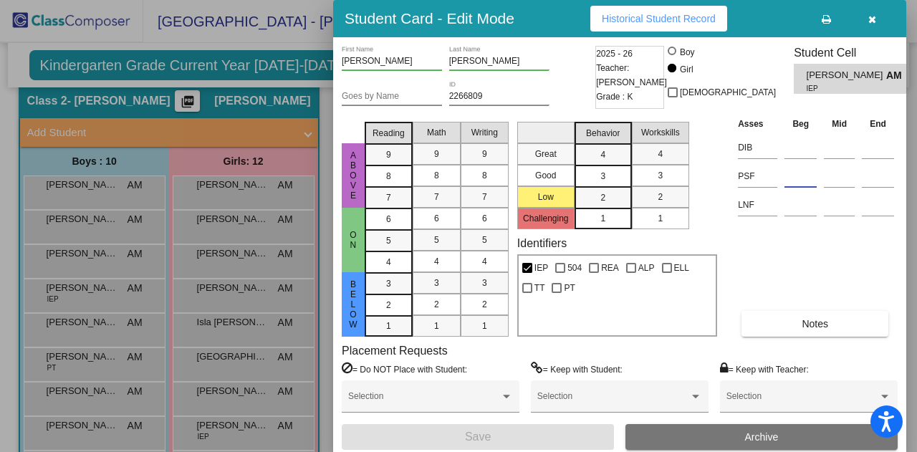
click at [799, 175] on input at bounding box center [800, 175] width 32 height 21
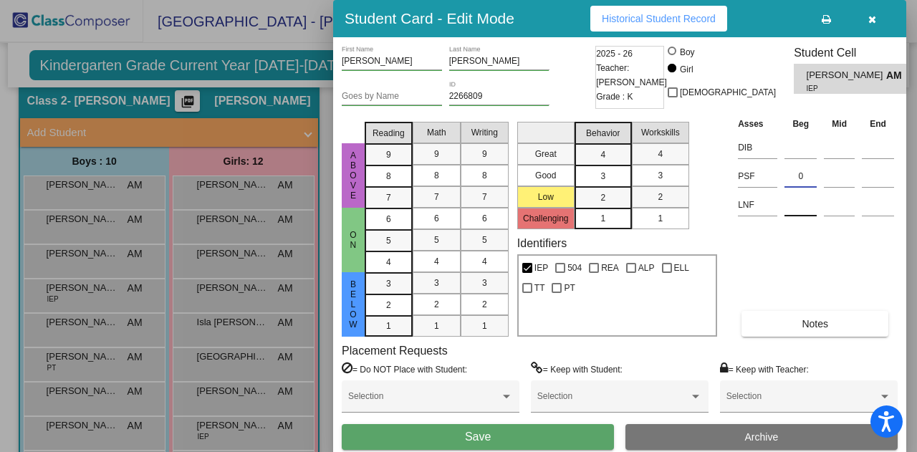
type input "0"
click at [794, 201] on input at bounding box center [800, 204] width 32 height 21
type input "0"
click at [468, 438] on span "Save" at bounding box center [478, 436] width 26 height 12
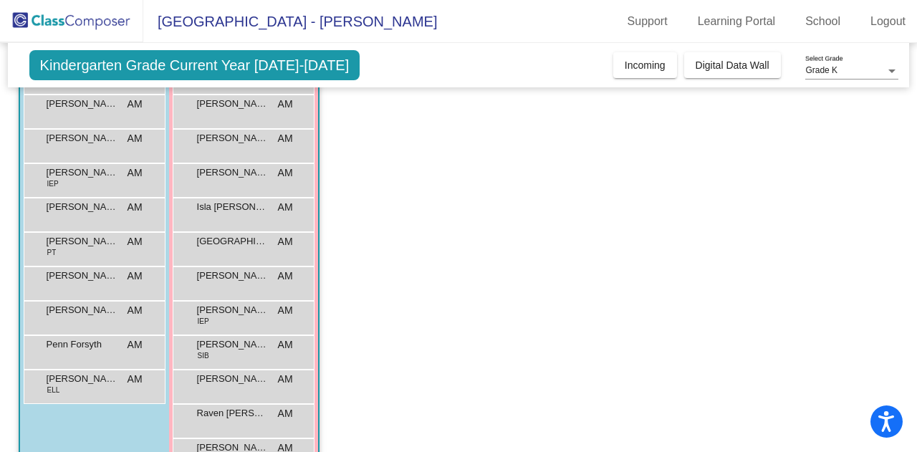
scroll to position [169, 0]
click at [223, 351] on div "[PERSON_NAME] SIB AM lock do_not_disturb_alt" at bounding box center [243, 350] width 137 height 29
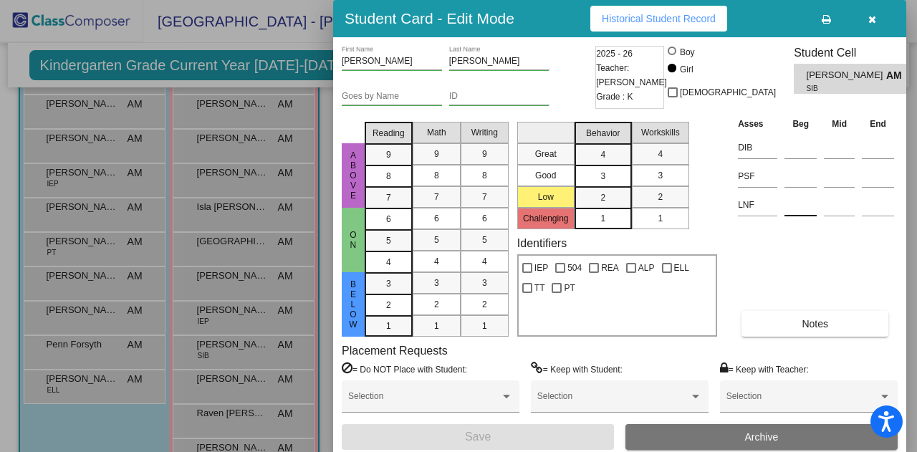
click at [801, 204] on input at bounding box center [800, 204] width 32 height 21
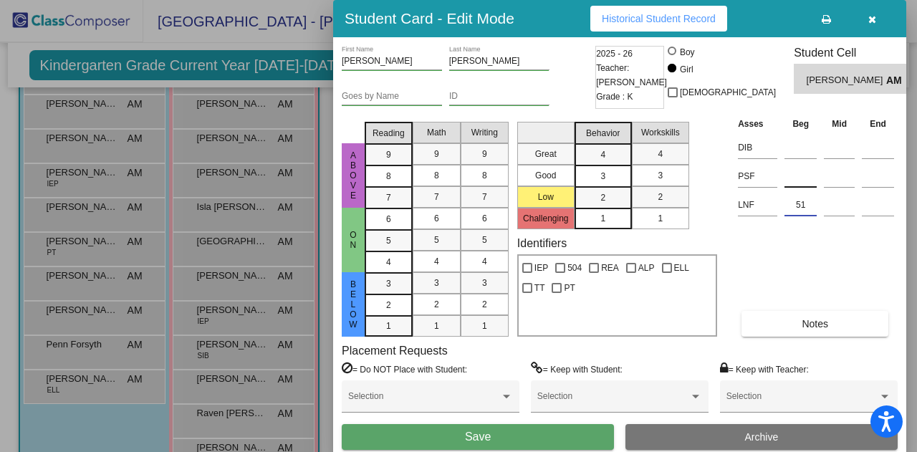
type input "51"
click at [800, 176] on input at bounding box center [800, 175] width 32 height 21
type input "8"
click at [496, 437] on button "Save" at bounding box center [478, 437] width 272 height 26
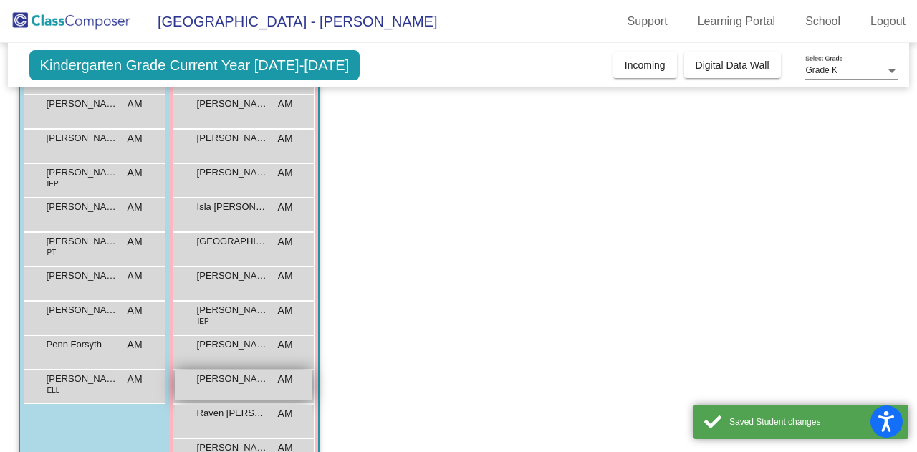
click at [213, 379] on span "[PERSON_NAME]" at bounding box center [233, 379] width 72 height 14
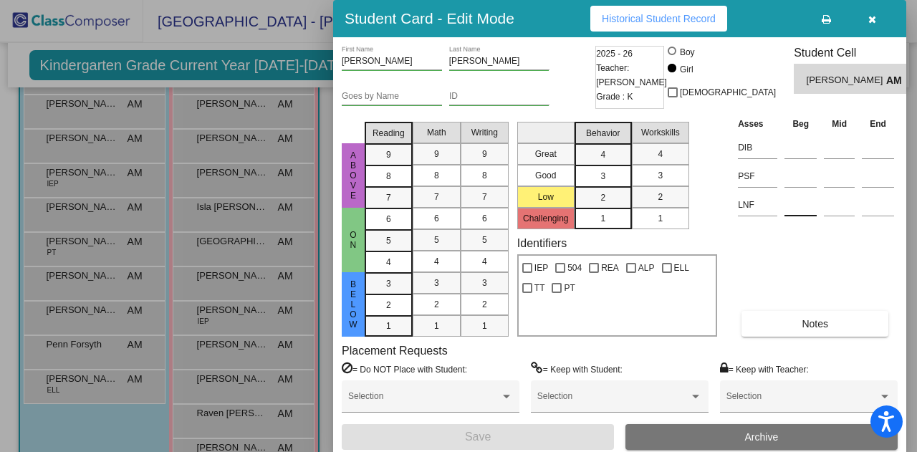
click at [794, 203] on input at bounding box center [800, 204] width 32 height 21
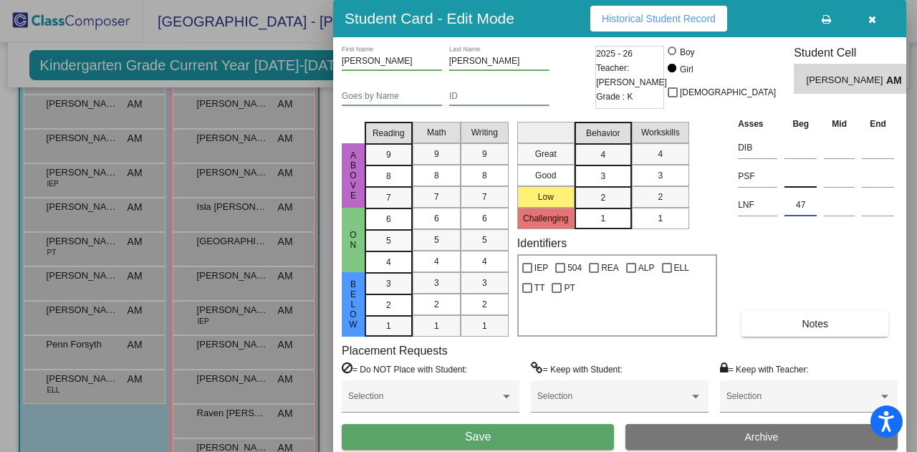
type input "47"
click at [791, 183] on input at bounding box center [800, 175] width 32 height 21
type input "11"
click at [476, 438] on span "Save" at bounding box center [478, 436] width 26 height 12
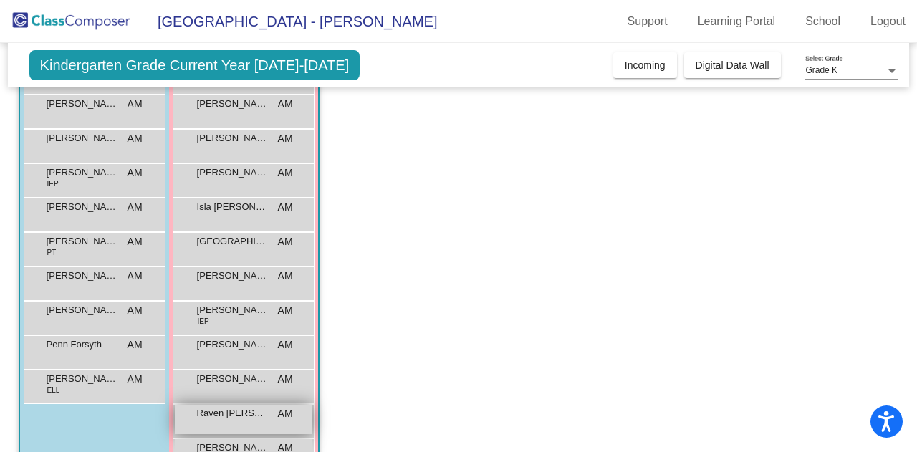
click at [228, 420] on div "[PERSON_NAME] AM lock do_not_disturb_alt" at bounding box center [243, 419] width 137 height 29
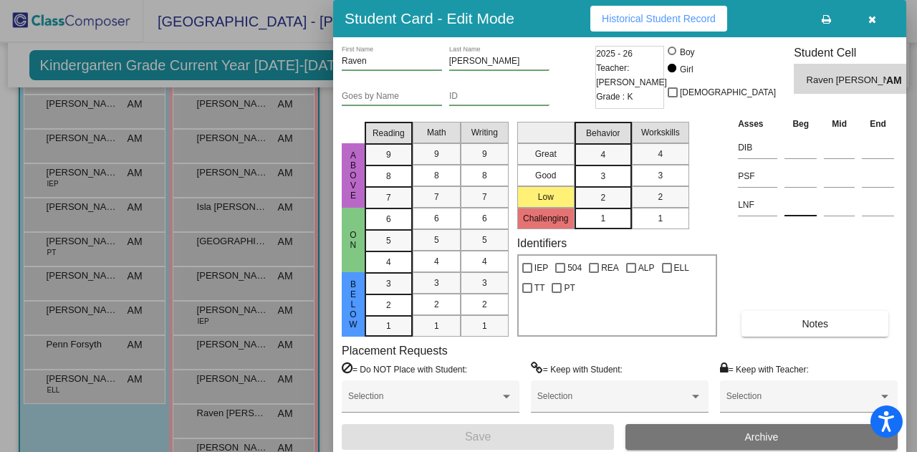
click at [803, 211] on input at bounding box center [800, 204] width 32 height 21
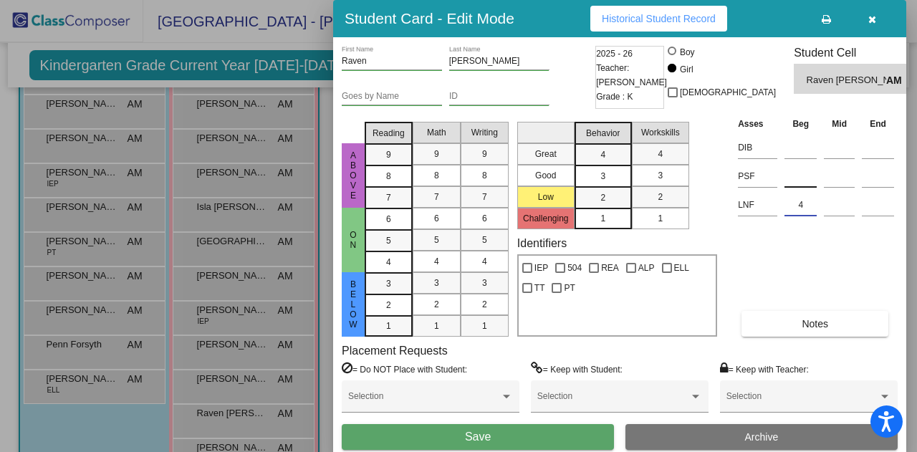
type input "4"
click at [799, 178] on input at bounding box center [800, 175] width 32 height 21
type input "8"
click at [471, 436] on span "Save" at bounding box center [478, 436] width 26 height 12
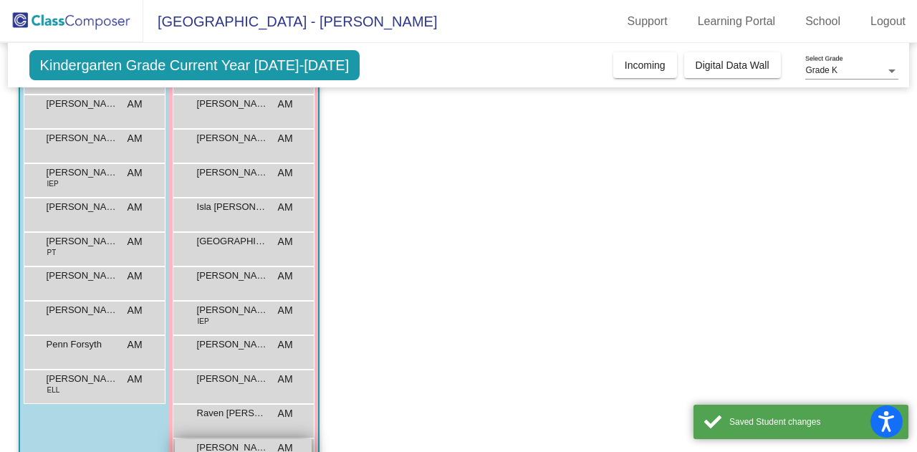
click at [220, 445] on span "[PERSON_NAME]" at bounding box center [233, 448] width 72 height 14
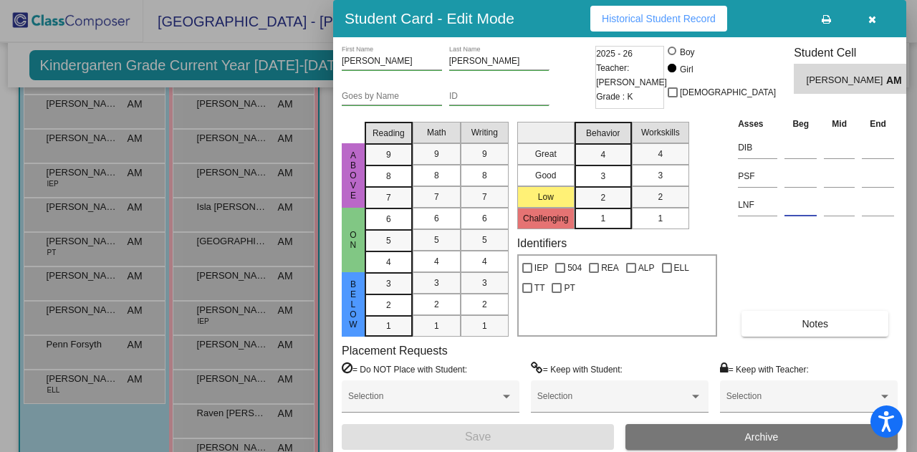
click at [795, 211] on input at bounding box center [800, 204] width 32 height 21
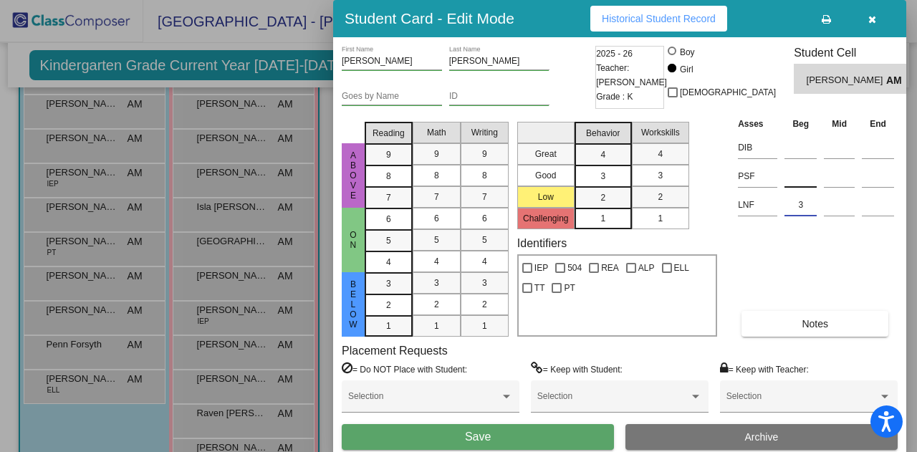
type input "3"
click at [795, 175] on input at bounding box center [800, 175] width 32 height 21
type input "0"
click at [468, 435] on span "Save" at bounding box center [478, 436] width 26 height 12
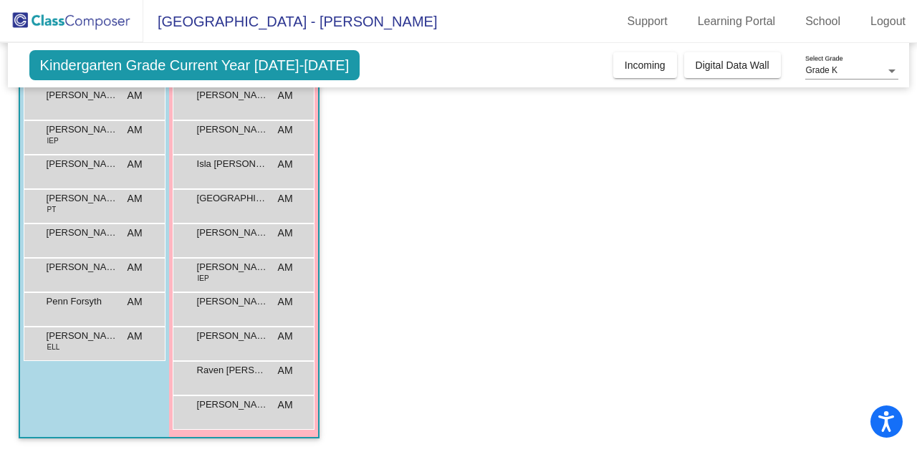
scroll to position [0, 0]
